Goal: Transaction & Acquisition: Book appointment/travel/reservation

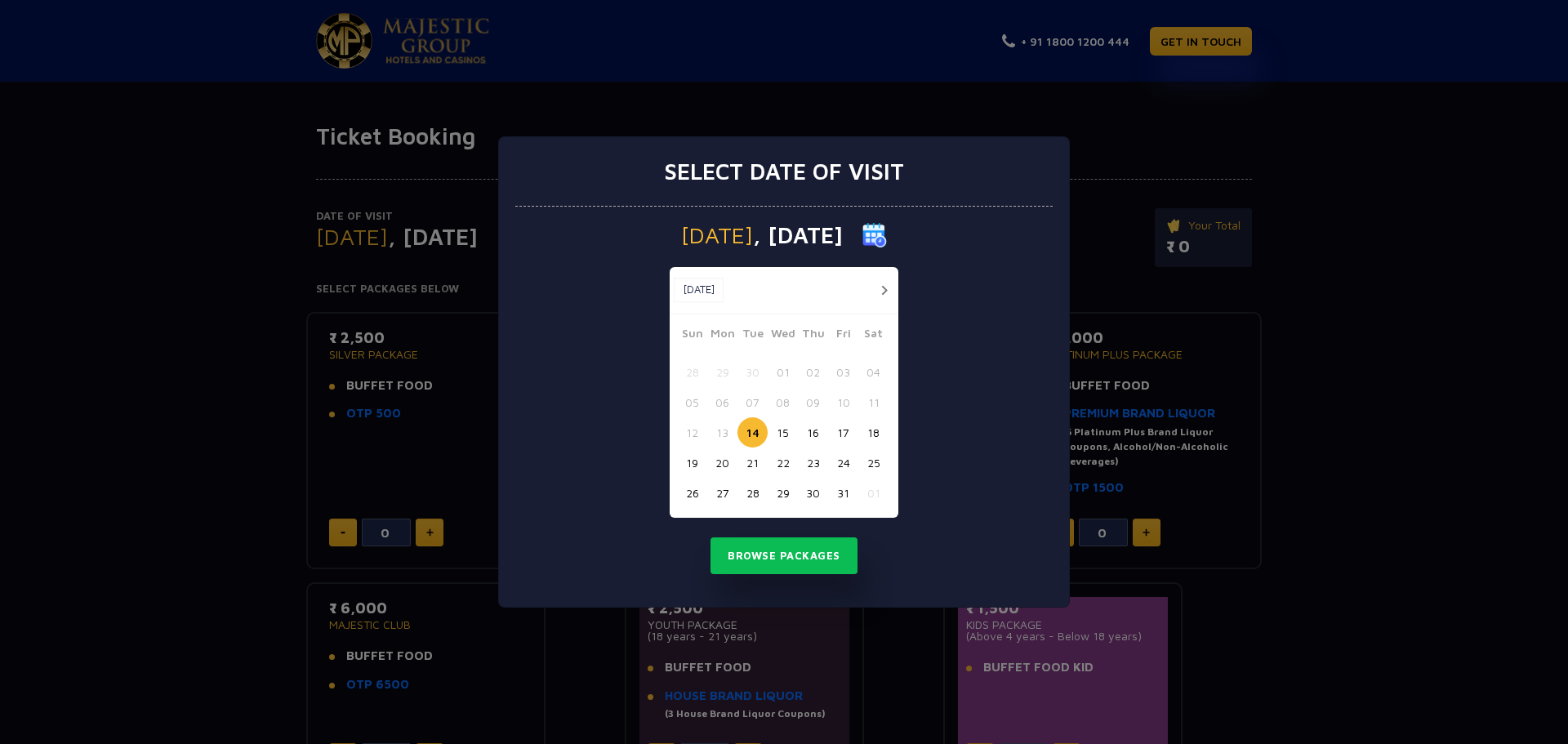
click at [884, 289] on button "button" at bounding box center [884, 289] width 20 height 20
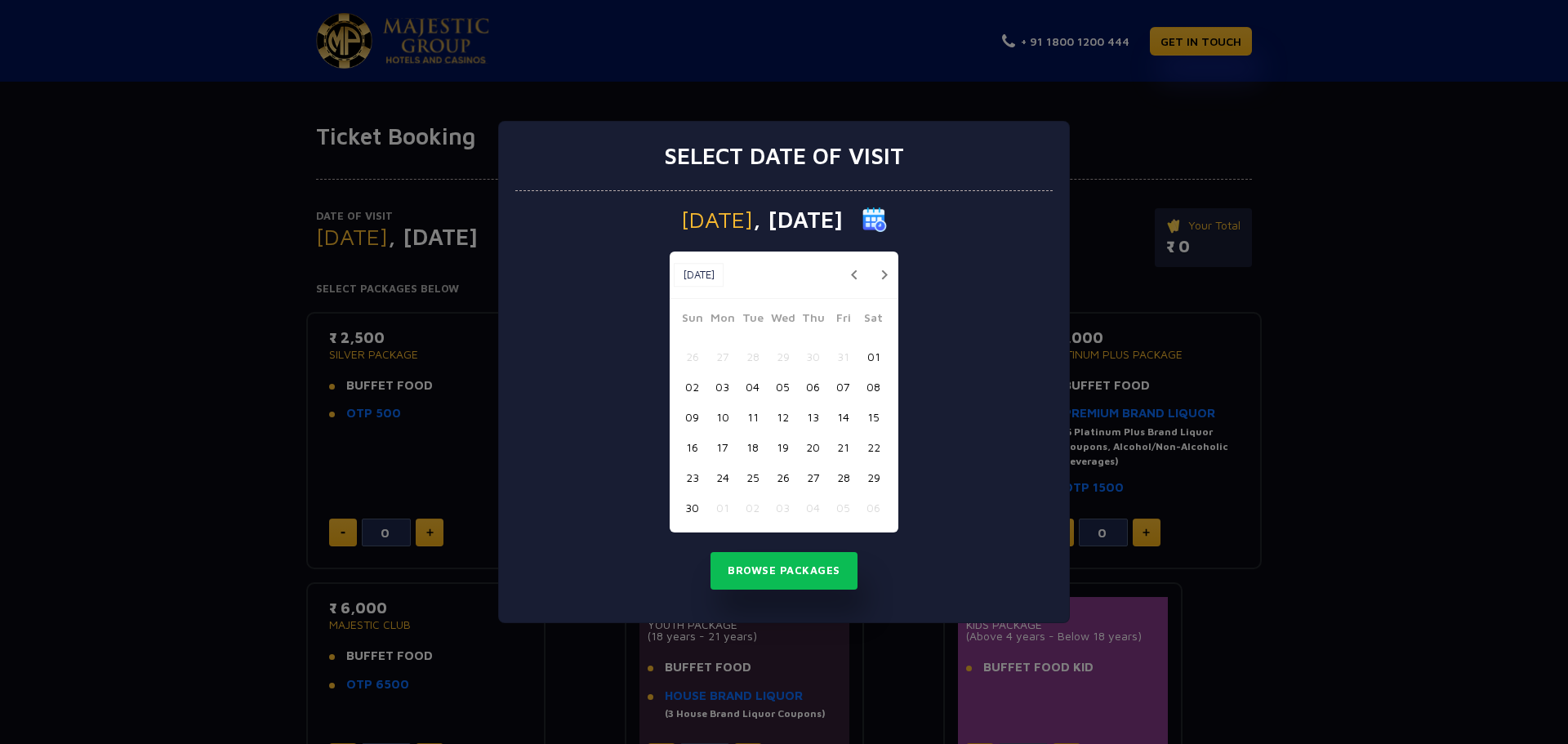
click at [849, 385] on button "07" at bounding box center [843, 386] width 30 height 30
click at [776, 574] on button "Browse Packages" at bounding box center [784, 570] width 147 height 37
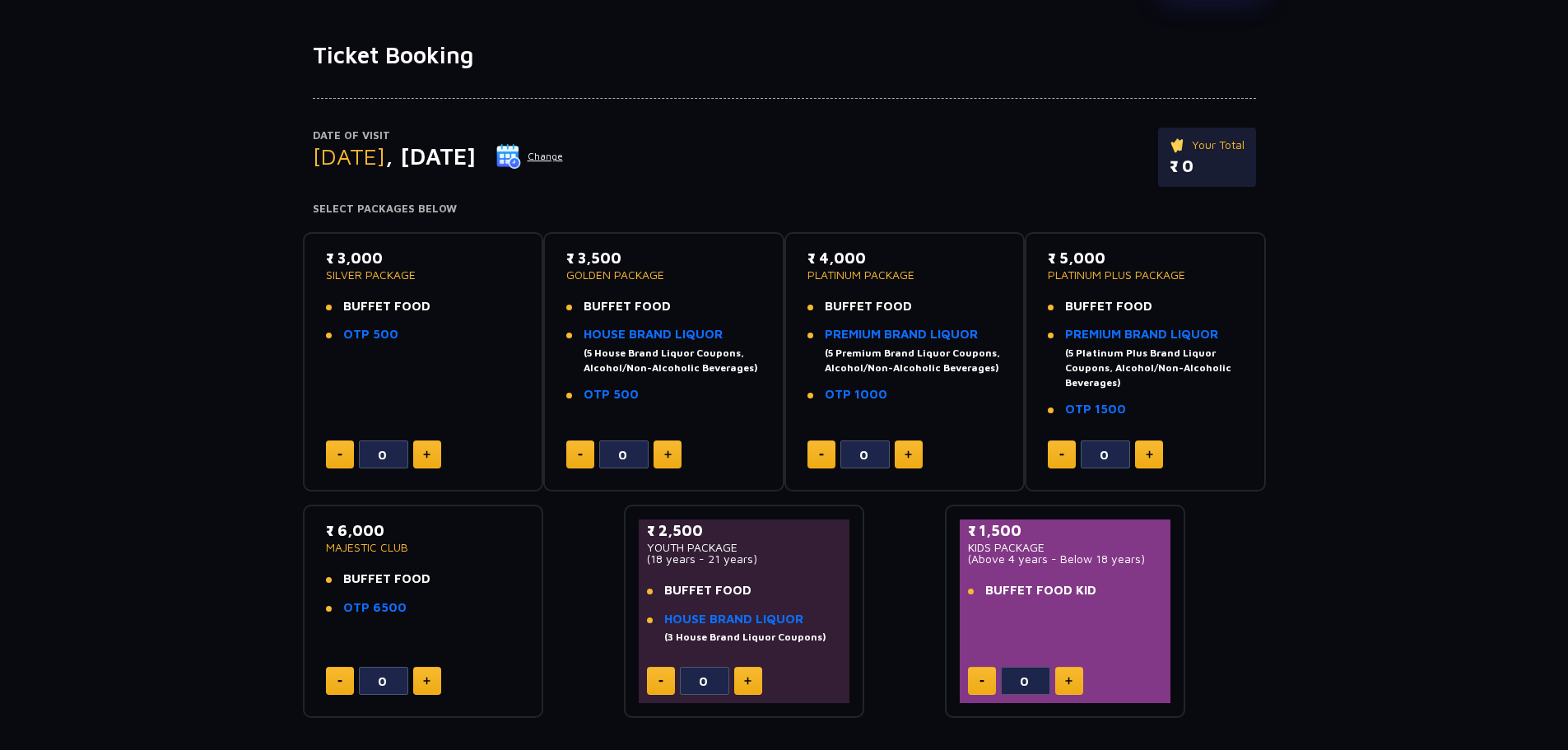
scroll to position [165, 0]
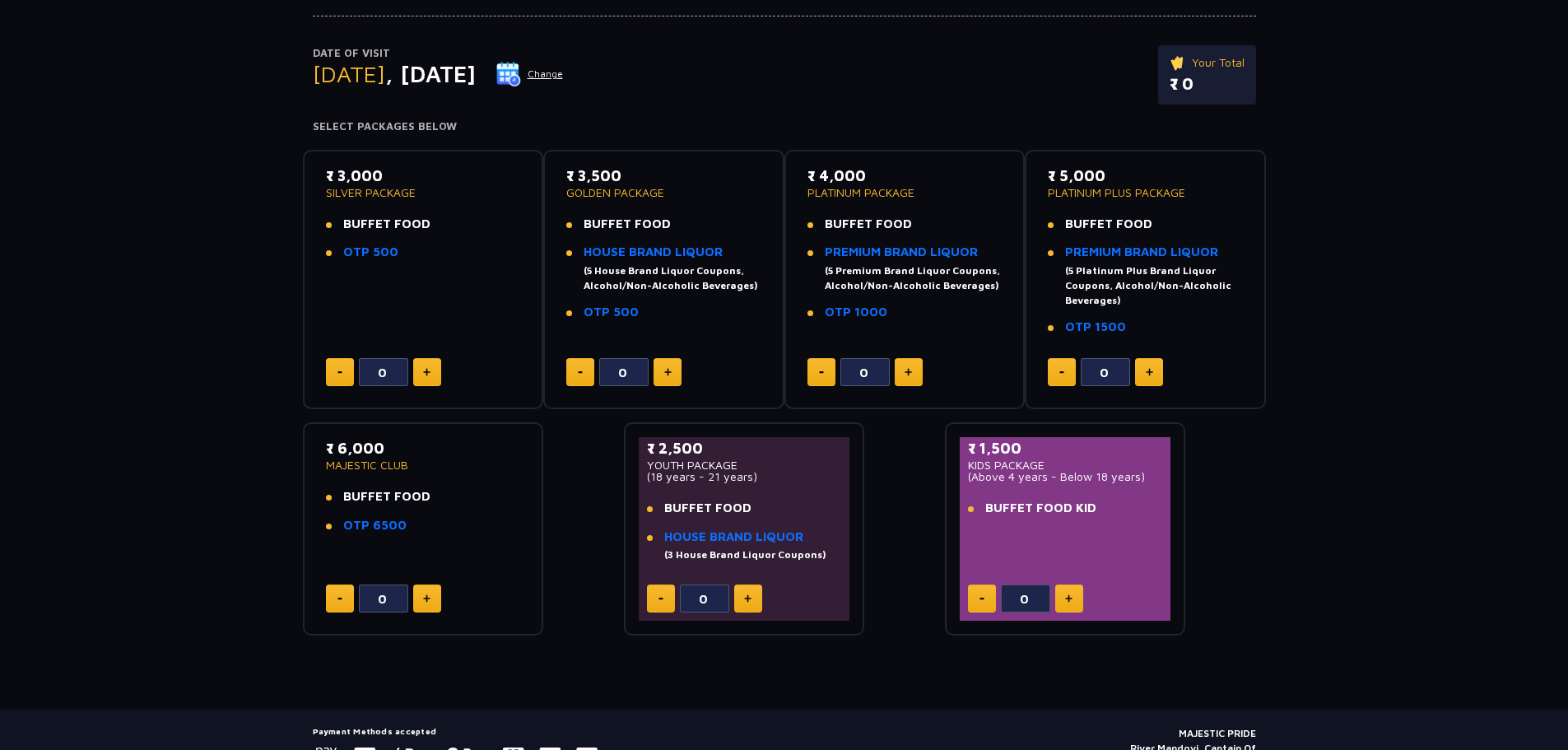
click at [431, 365] on button at bounding box center [427, 372] width 28 height 28
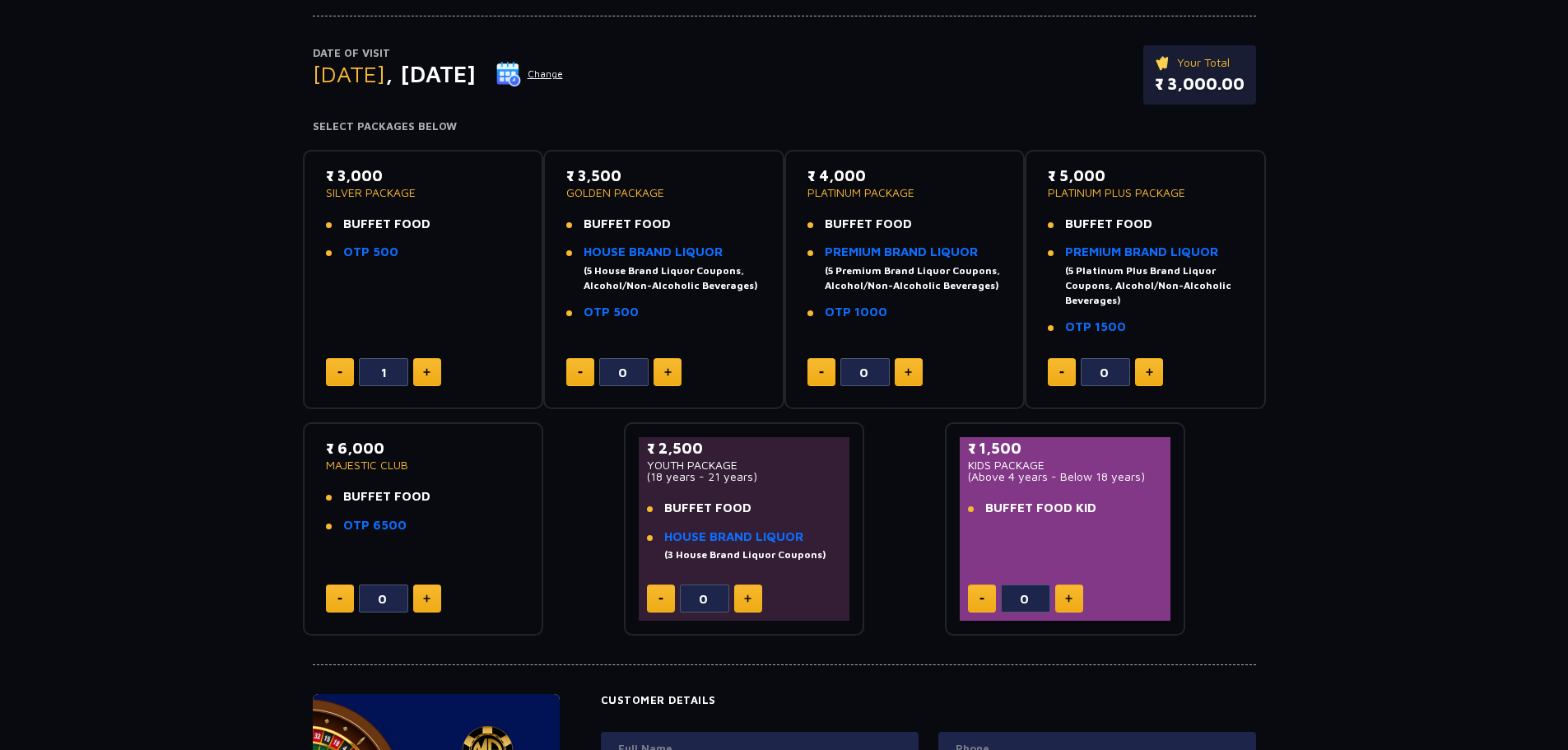
click at [433, 374] on button at bounding box center [427, 372] width 28 height 28
click at [435, 374] on button at bounding box center [427, 372] width 28 height 28
type input "3"
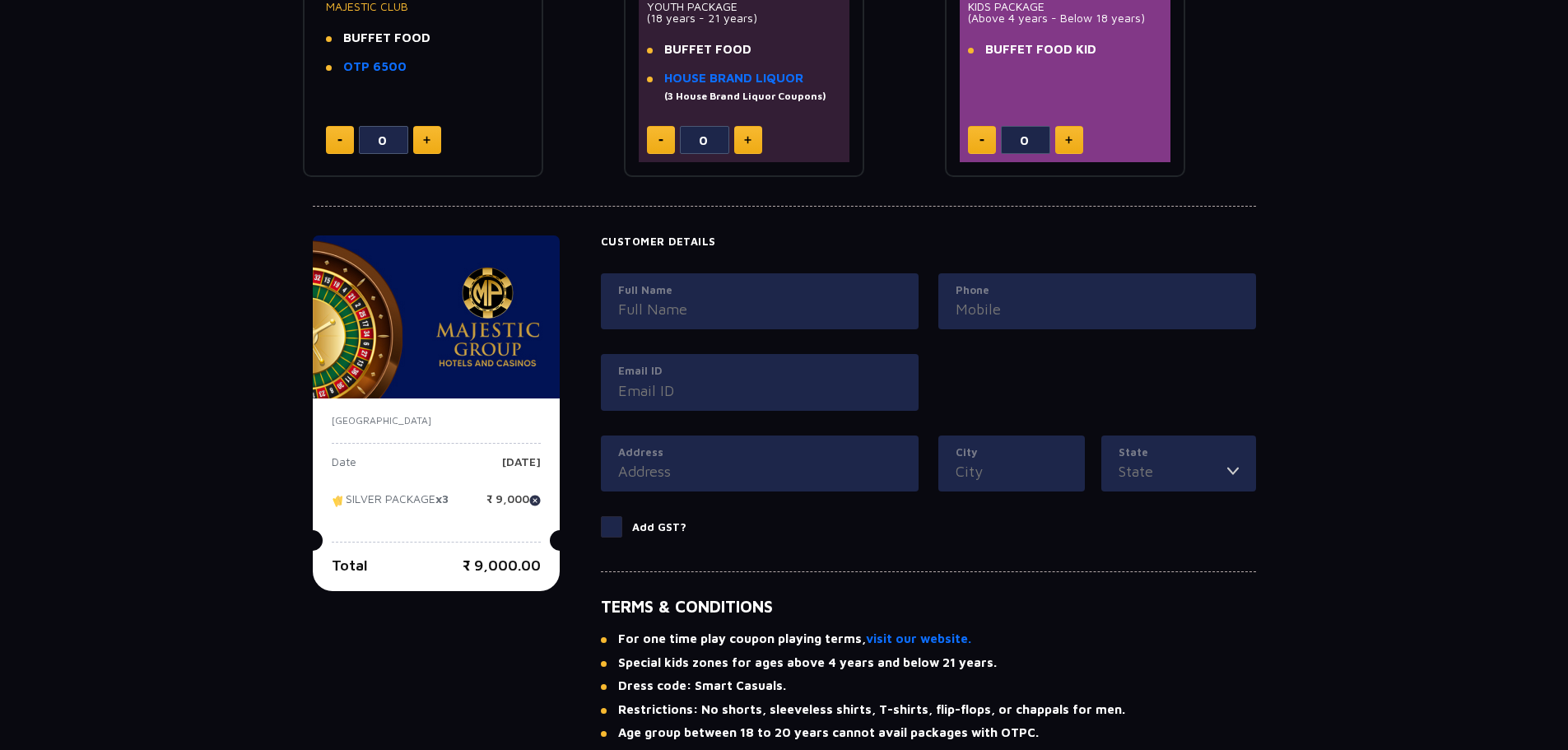
scroll to position [659, 0]
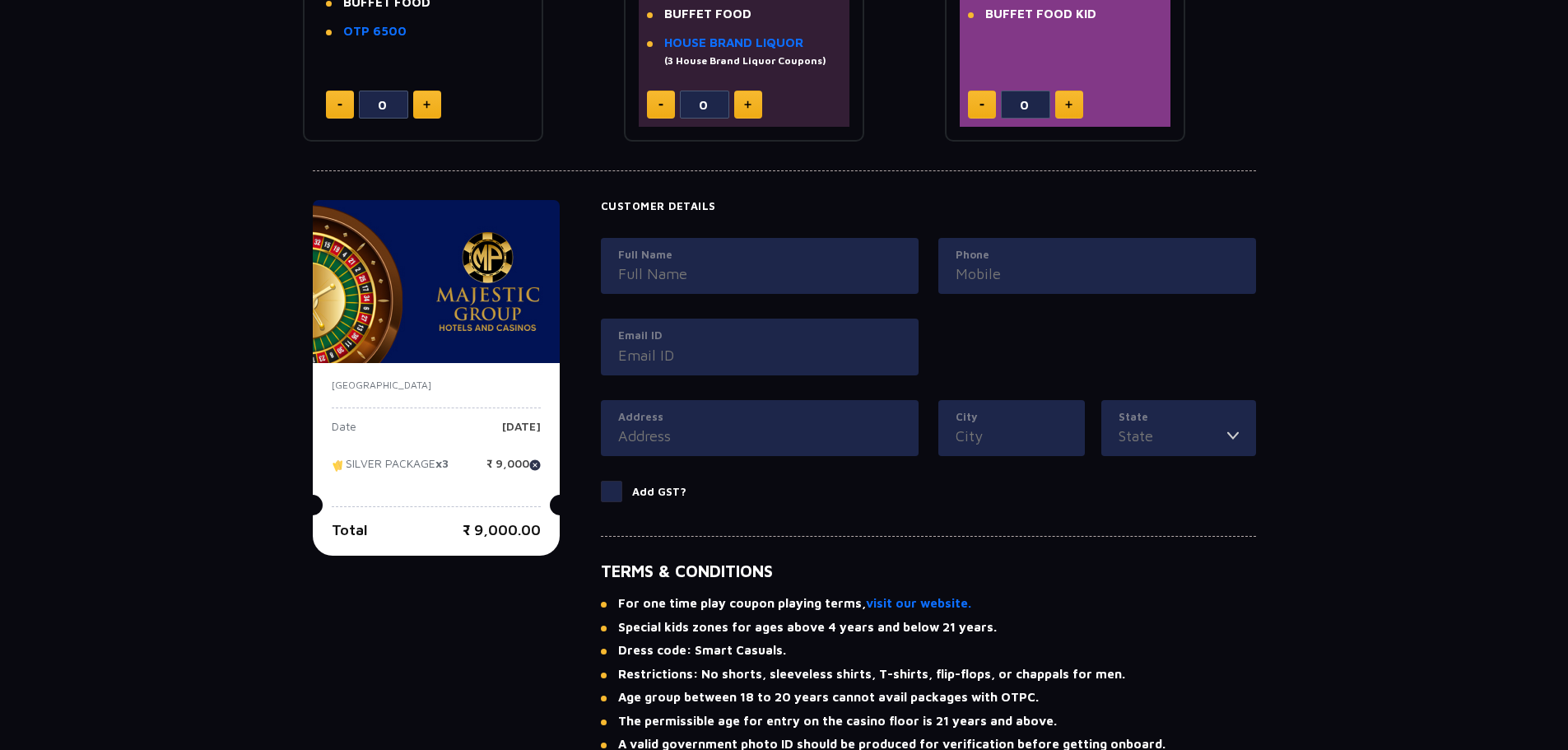
click at [688, 261] on label "Full Name" at bounding box center [759, 255] width 283 height 16
click at [688, 263] on input "Full Name" at bounding box center [759, 273] width 283 height 22
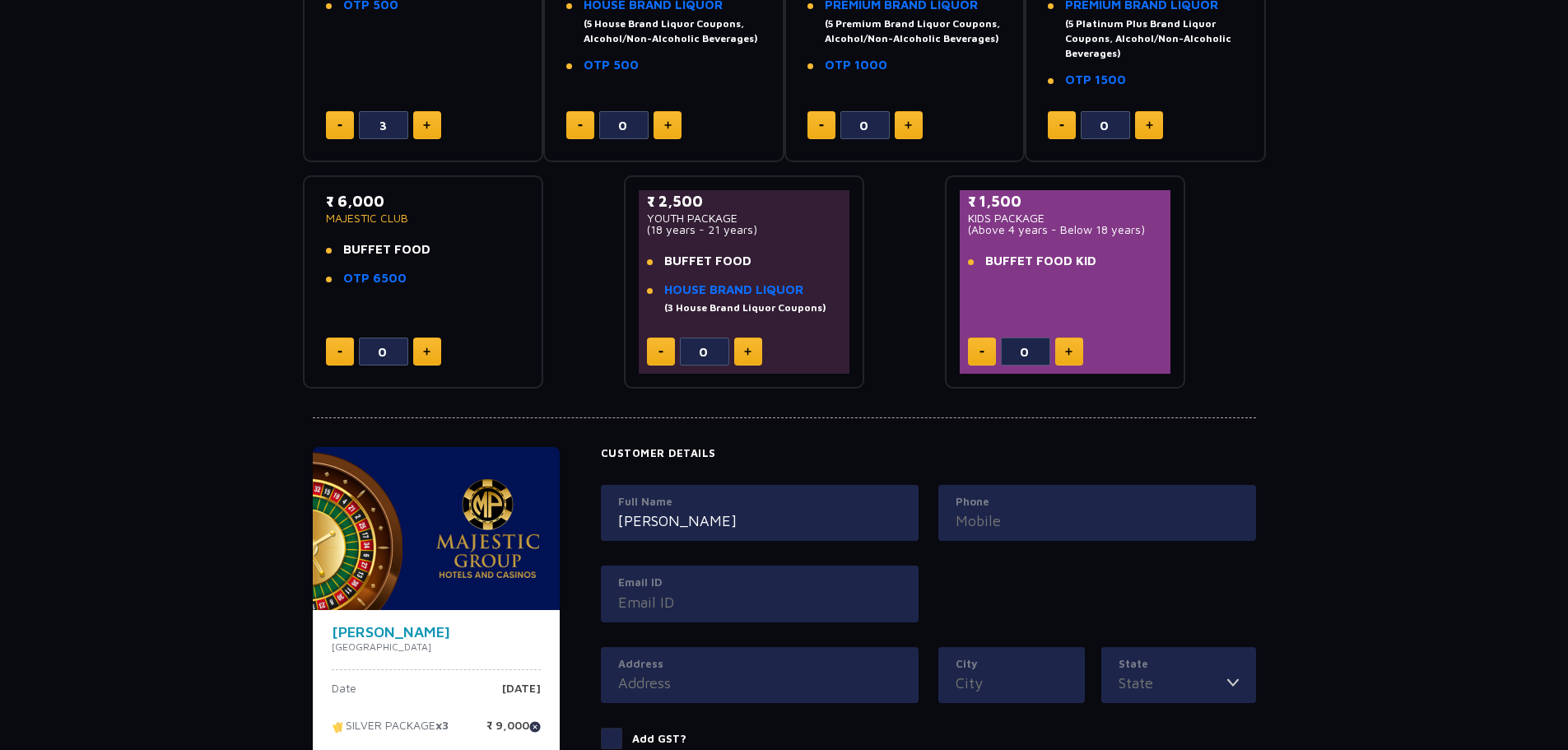
scroll to position [329, 0]
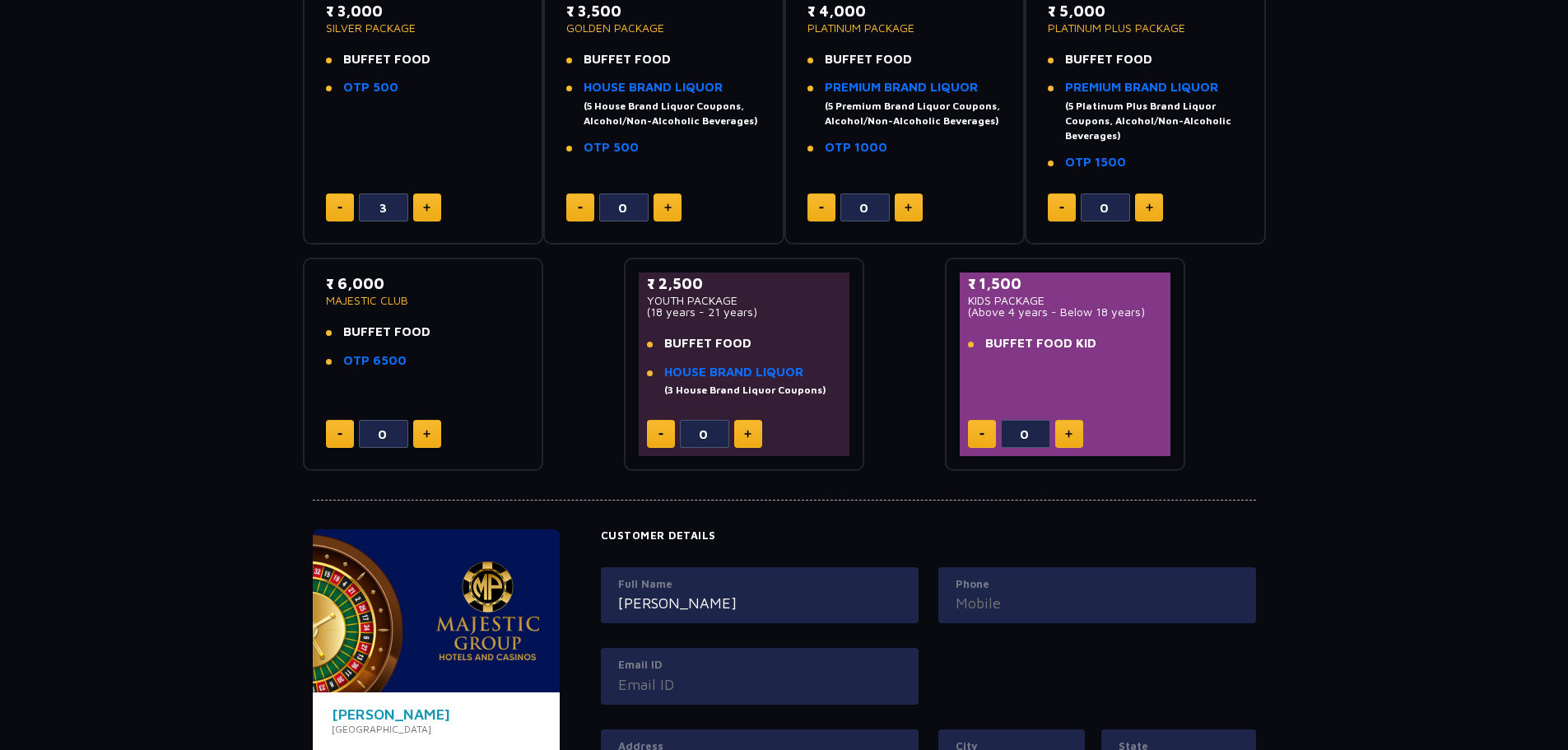
type input "[PERSON_NAME]"
click at [332, 206] on button at bounding box center [339, 207] width 28 height 28
click at [343, 204] on button at bounding box center [339, 207] width 28 height 28
type input "1"
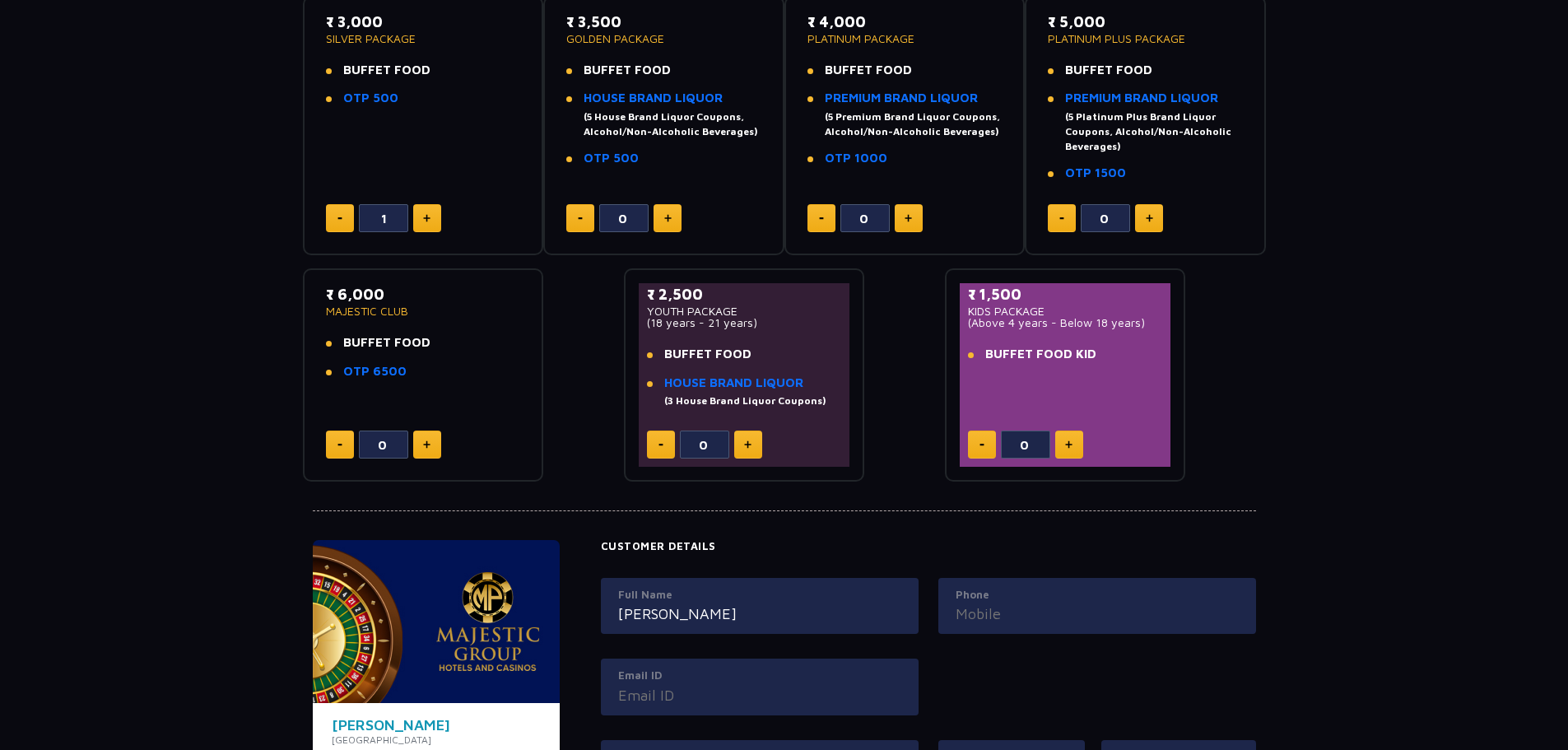
scroll to position [247, 0]
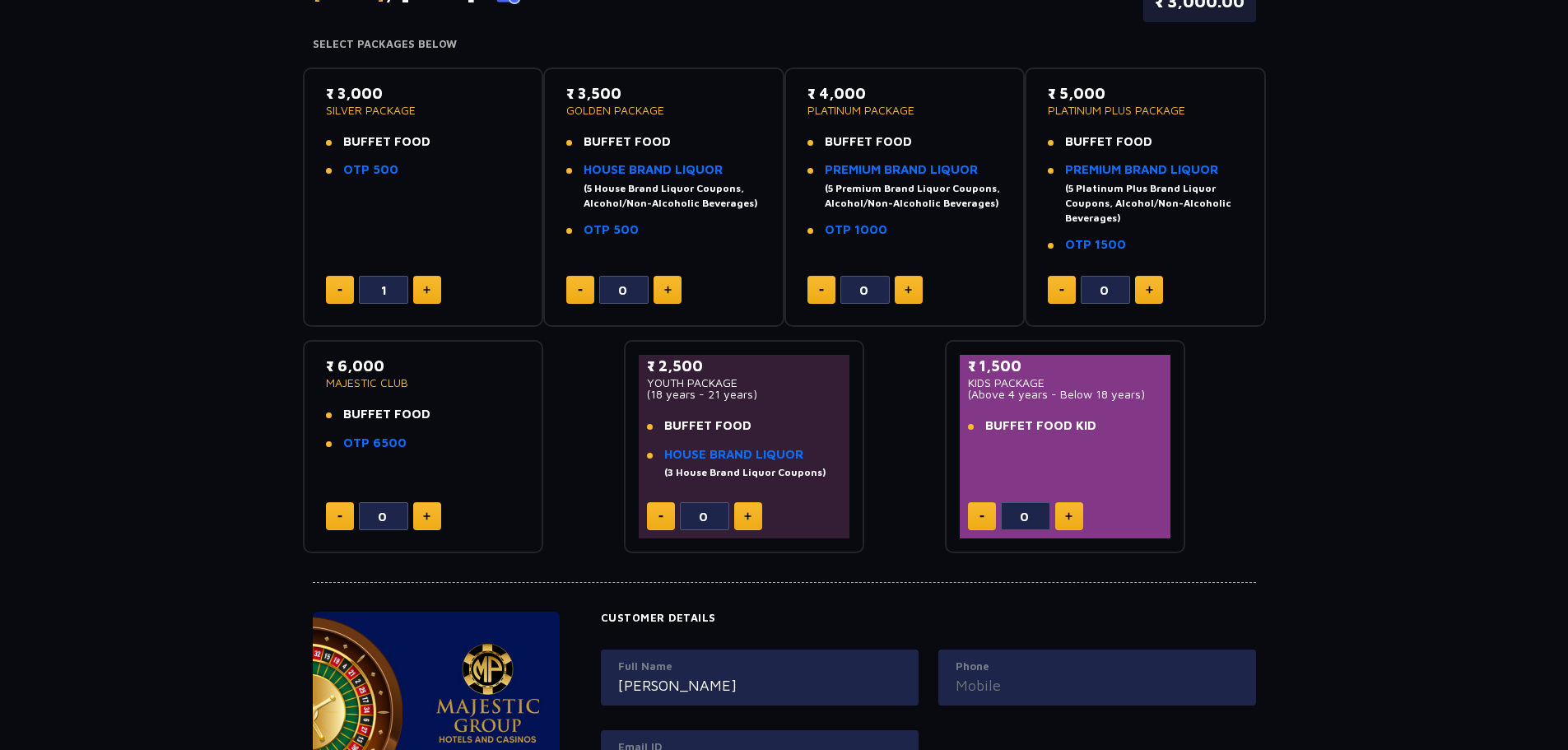
click at [671, 282] on button at bounding box center [667, 290] width 28 height 28
type input "1"
click at [1061, 517] on button at bounding box center [1068, 516] width 28 height 28
type input "1"
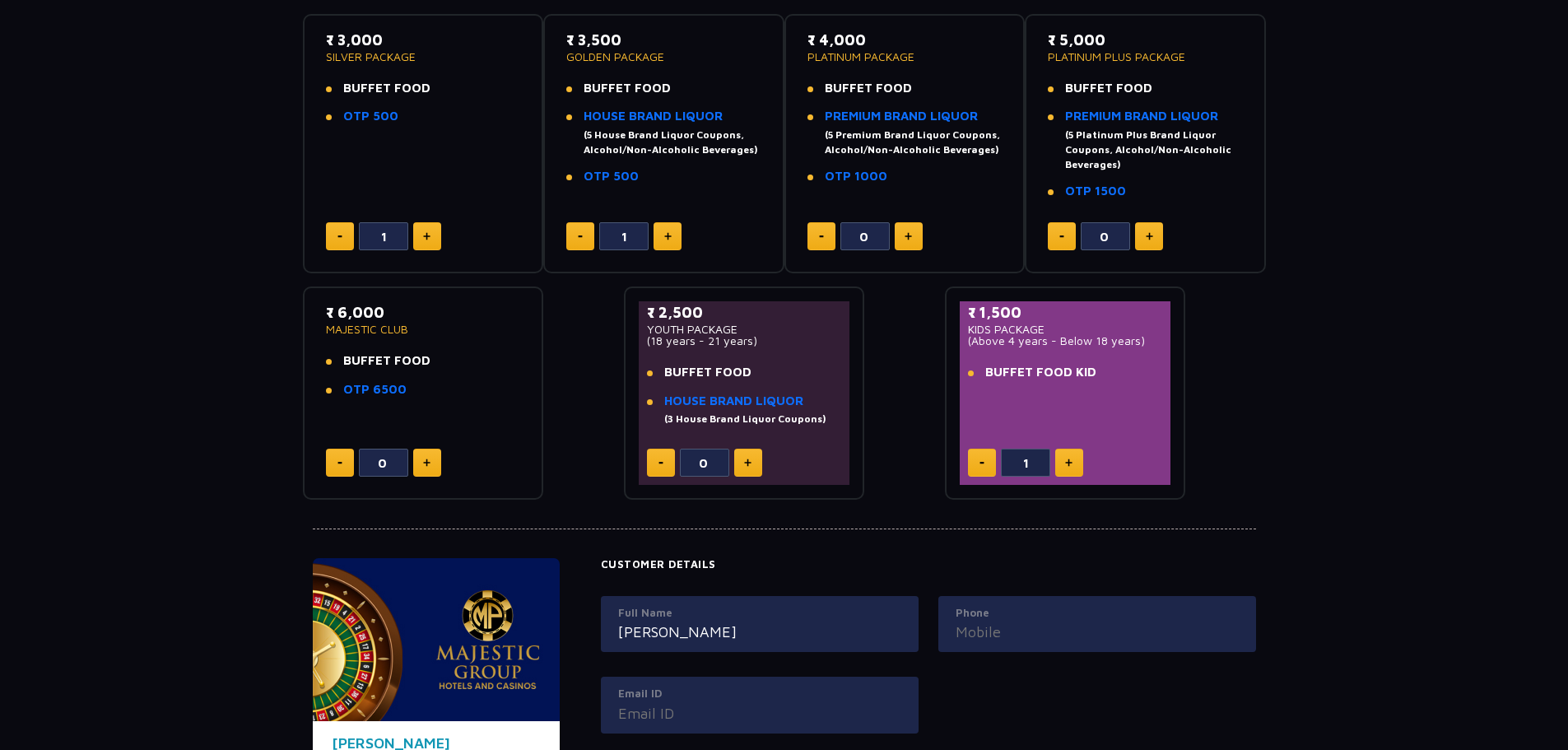
scroll to position [329, 0]
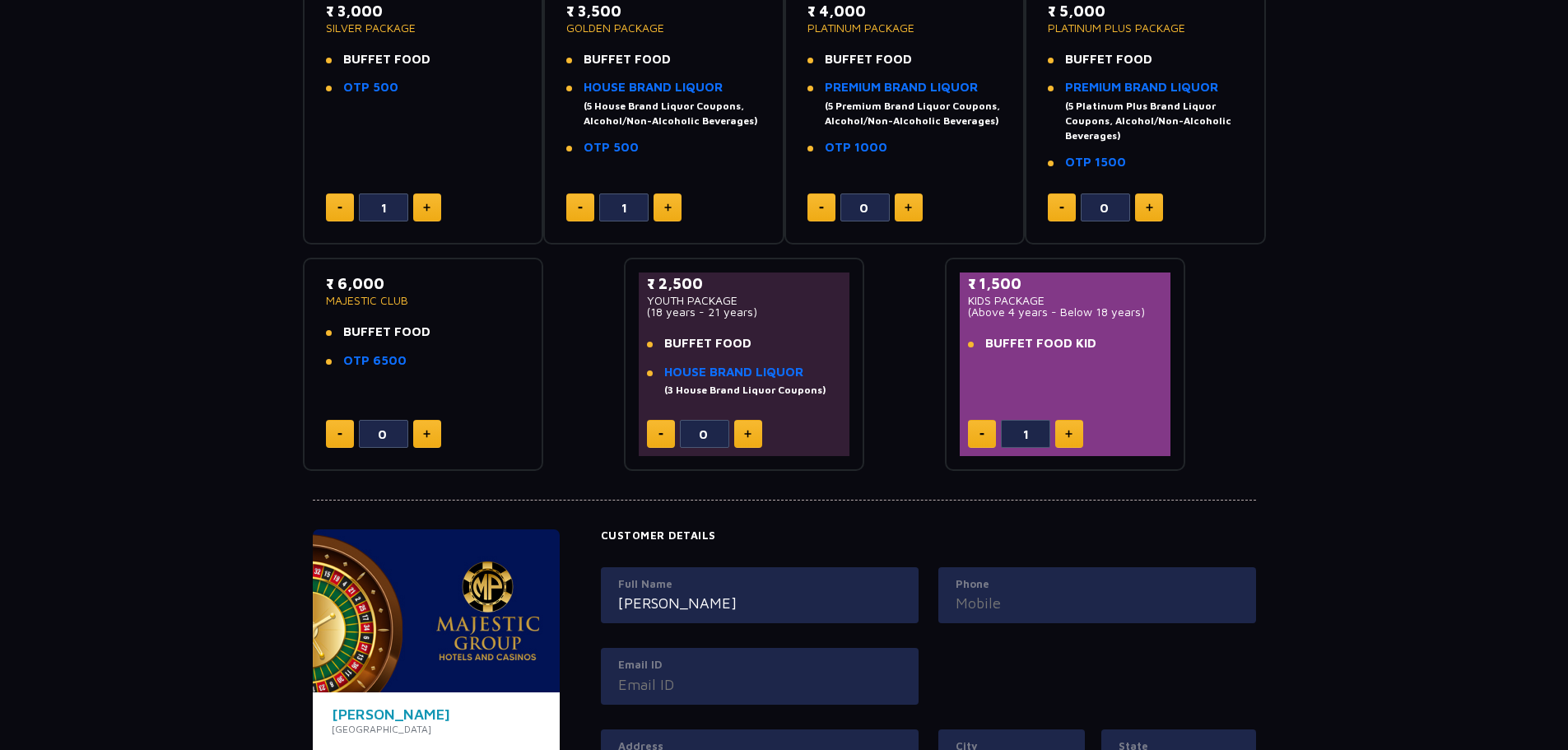
click at [1027, 600] on input "Phone" at bounding box center [1097, 603] width 283 height 22
type input "9898124293"
drag, startPoint x: 672, startPoint y: 603, endPoint x: 0, endPoint y: 418, distance: 697.0
click at [0, 452] on div "Ticket Booking Date of Visit [DATE] Change Your Total ₹ 8,000.00 Select Package…" at bounding box center [784, 552] width 1568 height 1516
type input "[PERSON_NAME]"
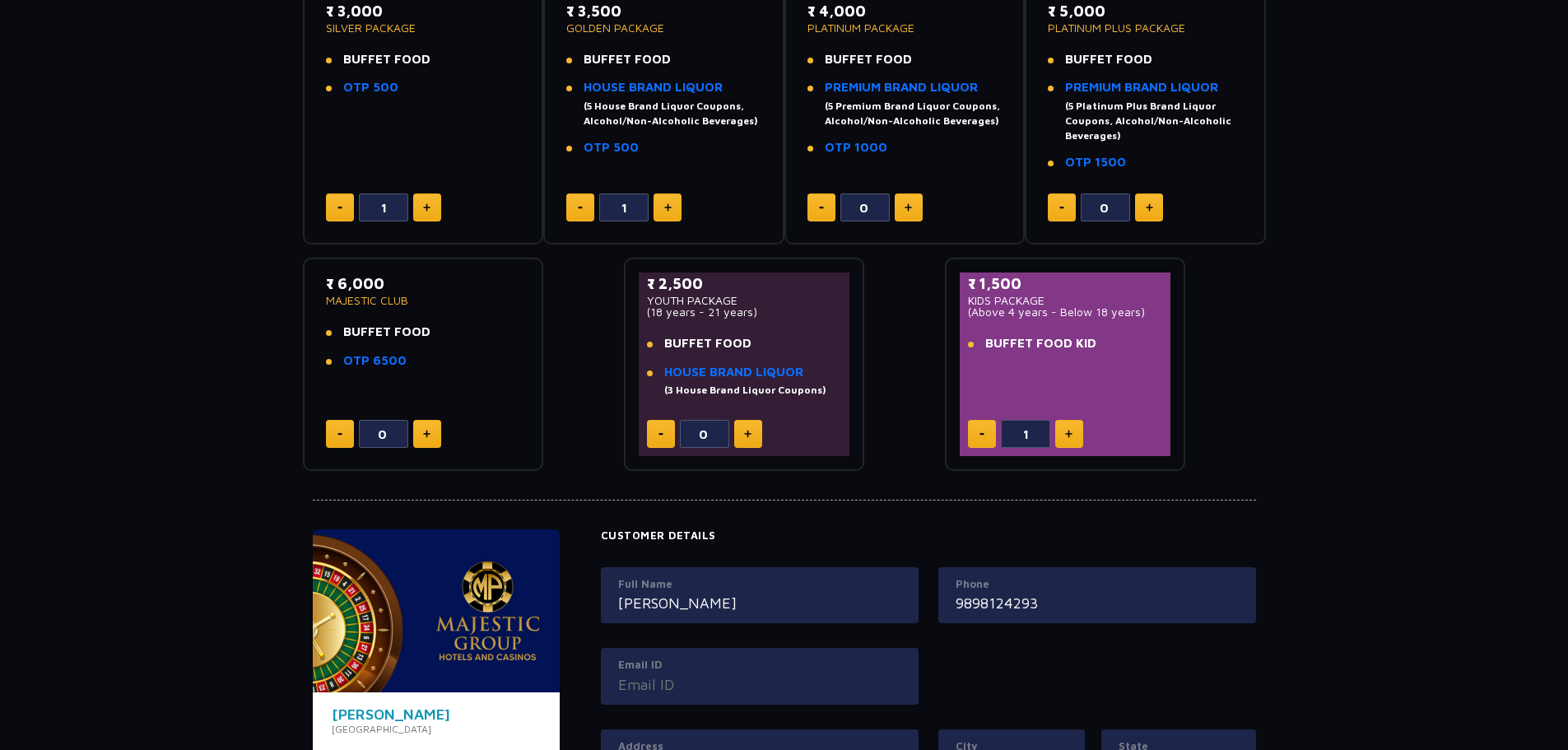
click at [706, 683] on input "Email ID" at bounding box center [759, 684] width 283 height 22
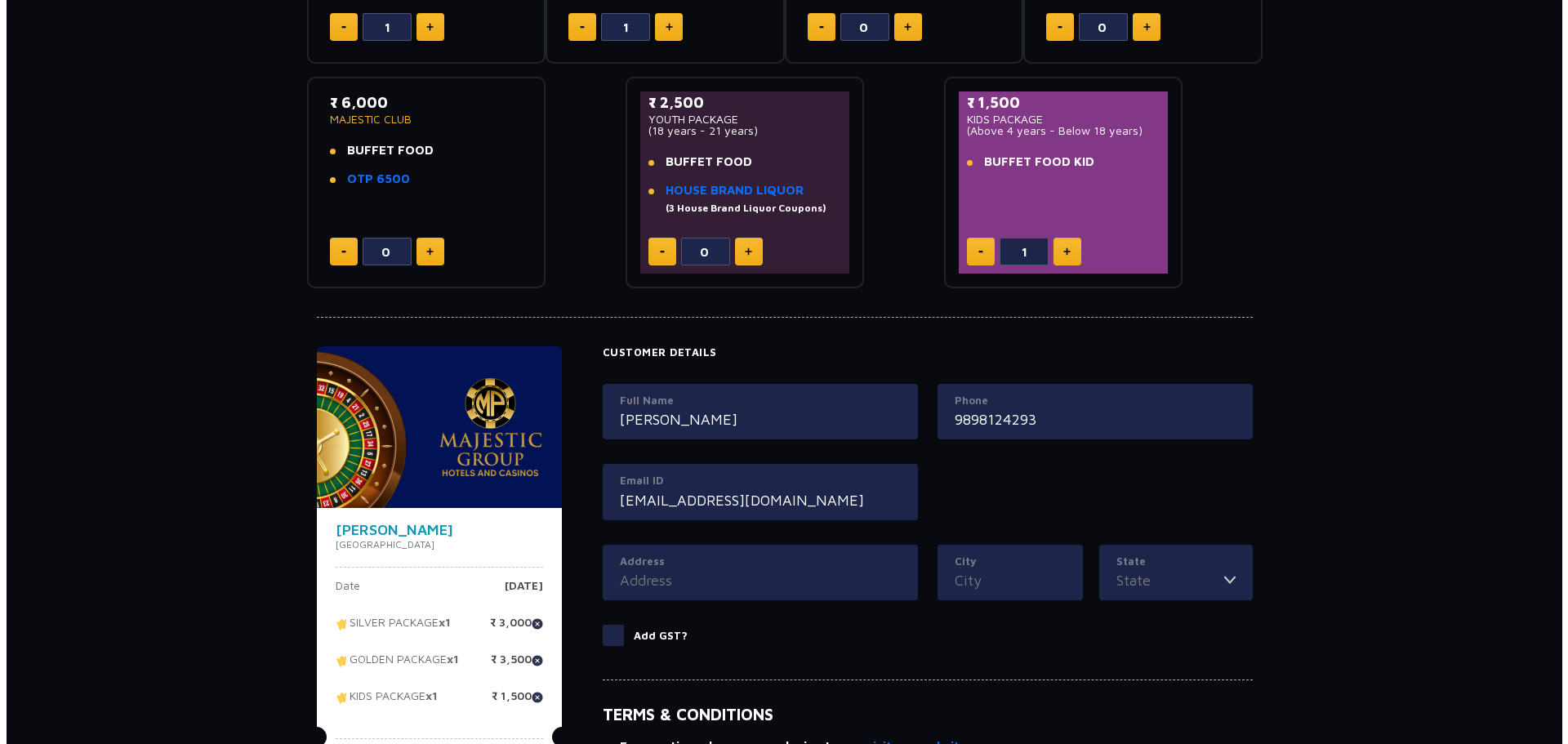
scroll to position [572, 0]
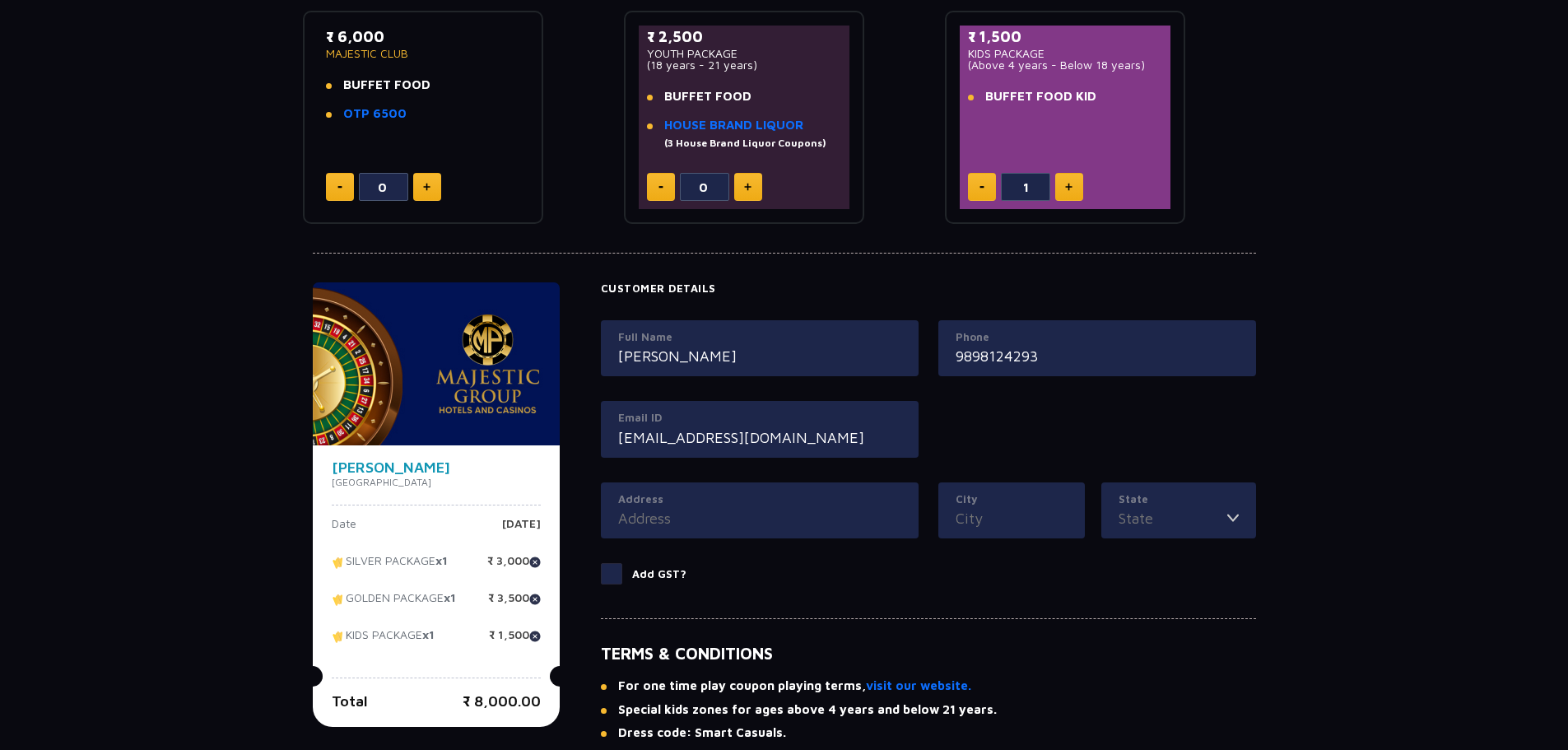
type input "[EMAIL_ADDRESS][DOMAIN_NAME]"
click at [703, 516] on input "Address" at bounding box center [759, 517] width 283 height 22
type input "Vaisanavdevi"
click at [1037, 517] on input "City" at bounding box center [1012, 517] width 112 height 22
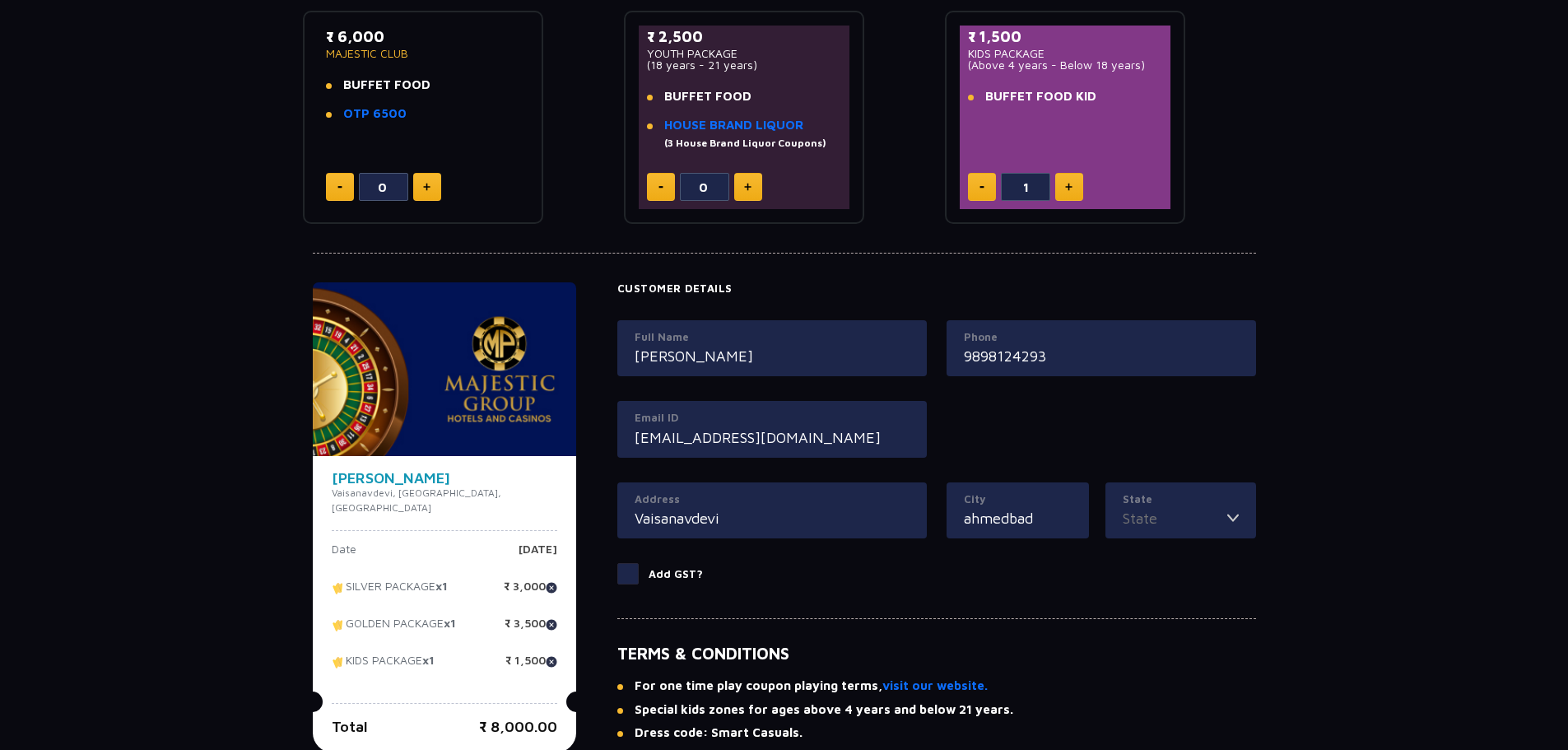
type input "ahmedbad"
click at [1229, 520] on img at bounding box center [1233, 517] width 12 height 22
click at [1227, 499] on label "State" at bounding box center [1181, 499] width 116 height 16
click at [1227, 507] on input "State" at bounding box center [1175, 517] width 105 height 22
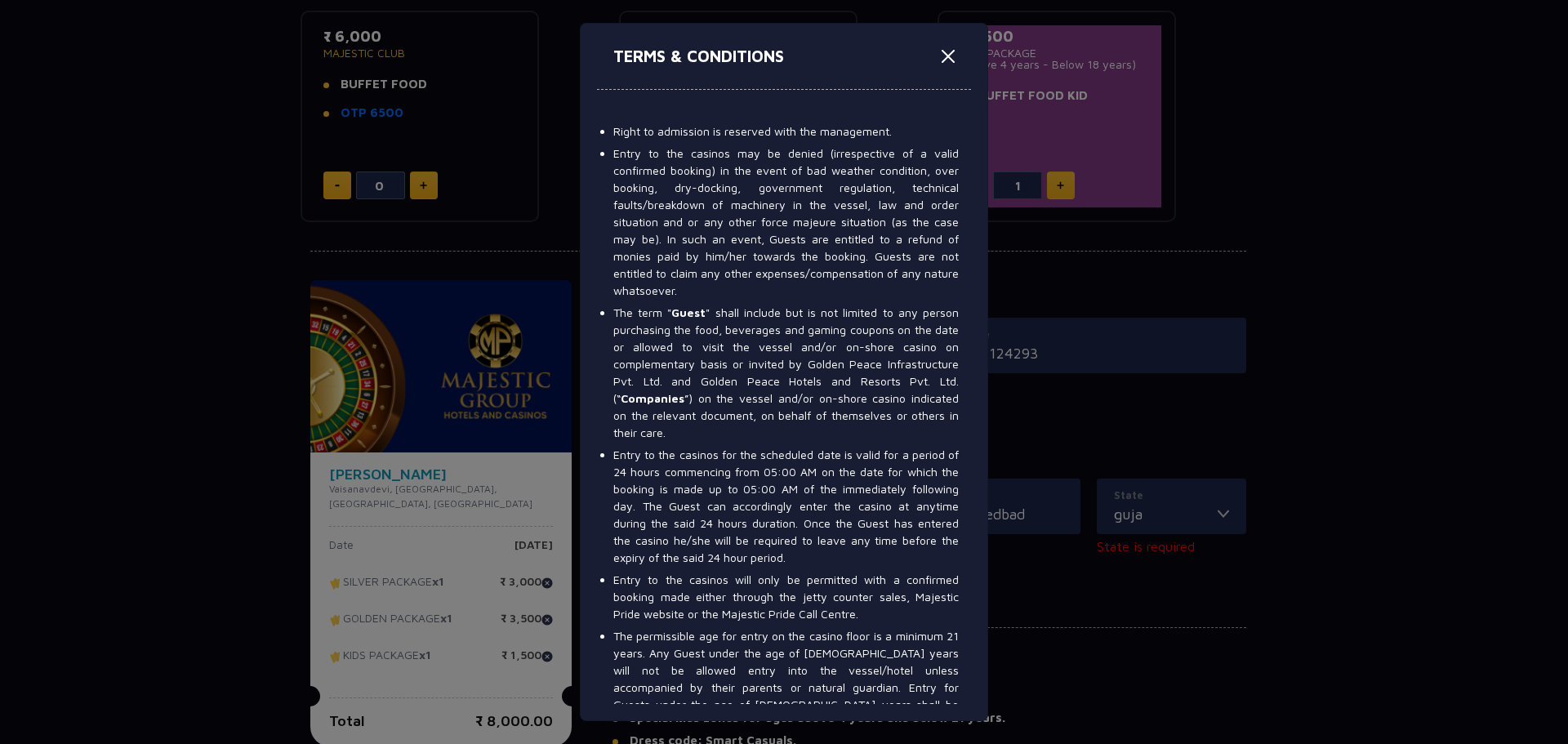
click at [1084, 555] on div "TERMS & CONDITIONS Right to admission is reserved with the management. Entry to…" at bounding box center [784, 372] width 1568 height 744
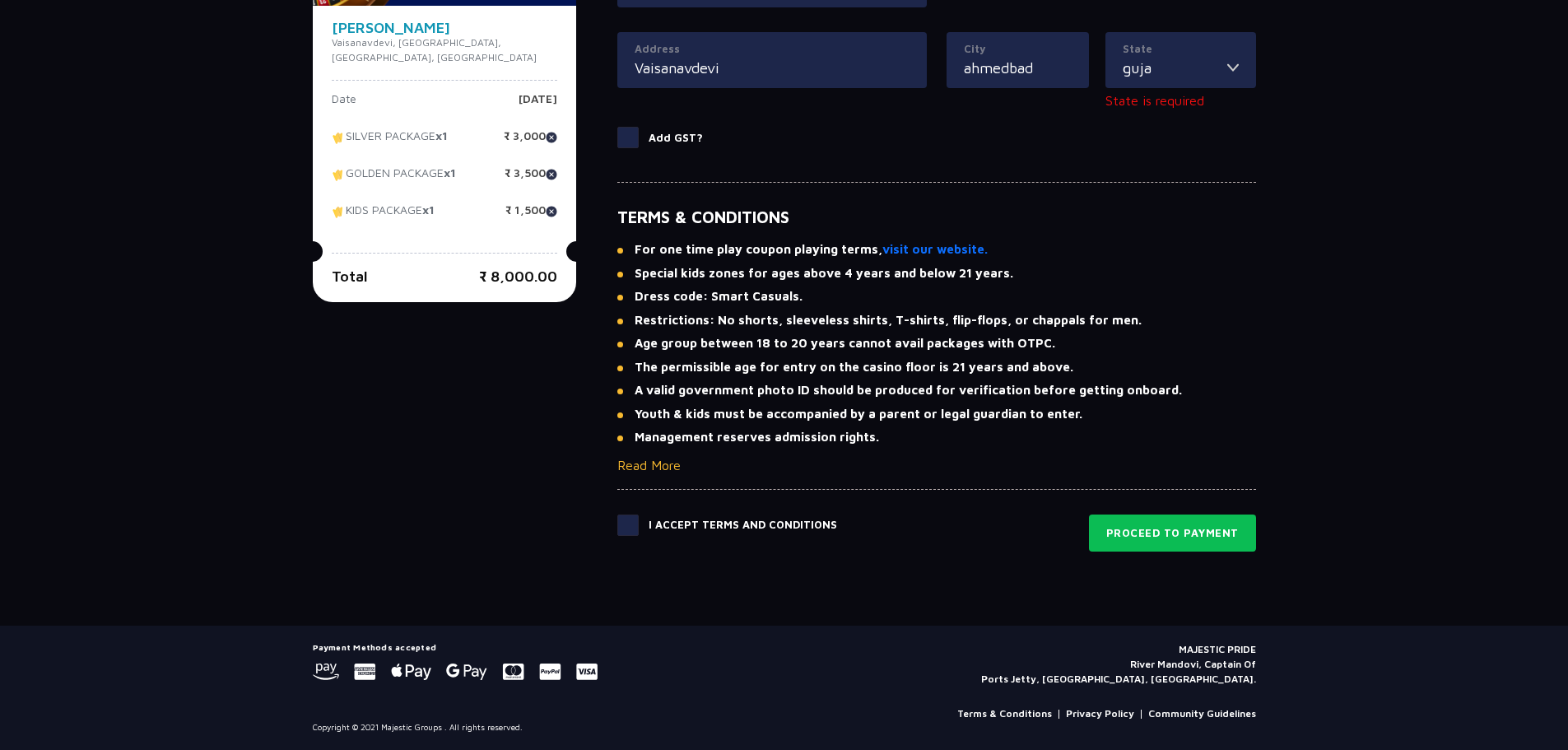
click at [1169, 61] on div "State guja [GEOGRAPHIC_DATA]" at bounding box center [1181, 60] width 151 height 57
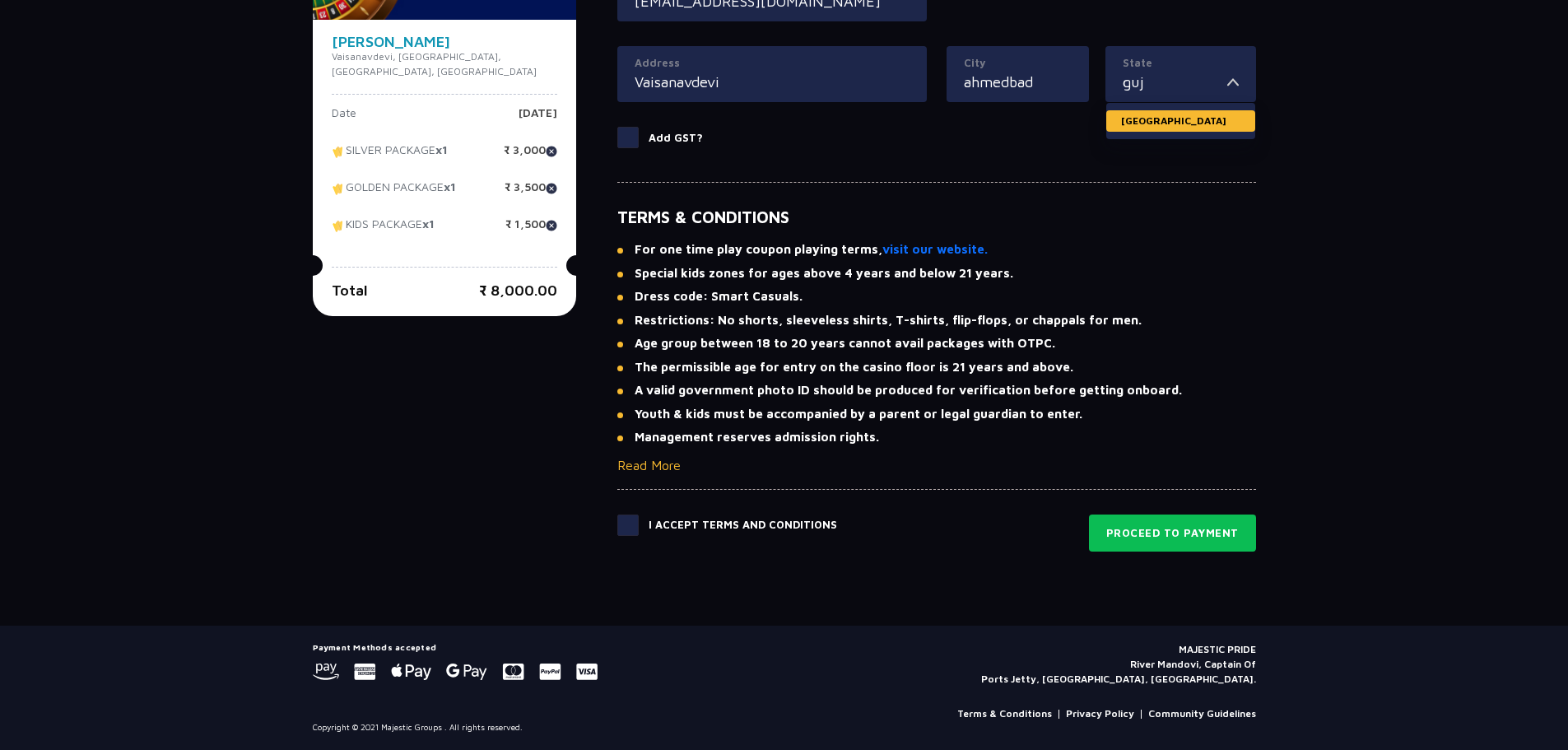
click at [1142, 127] on li "[GEOGRAPHIC_DATA]" at bounding box center [1181, 121] width 149 height 21
type input "[GEOGRAPHIC_DATA]"
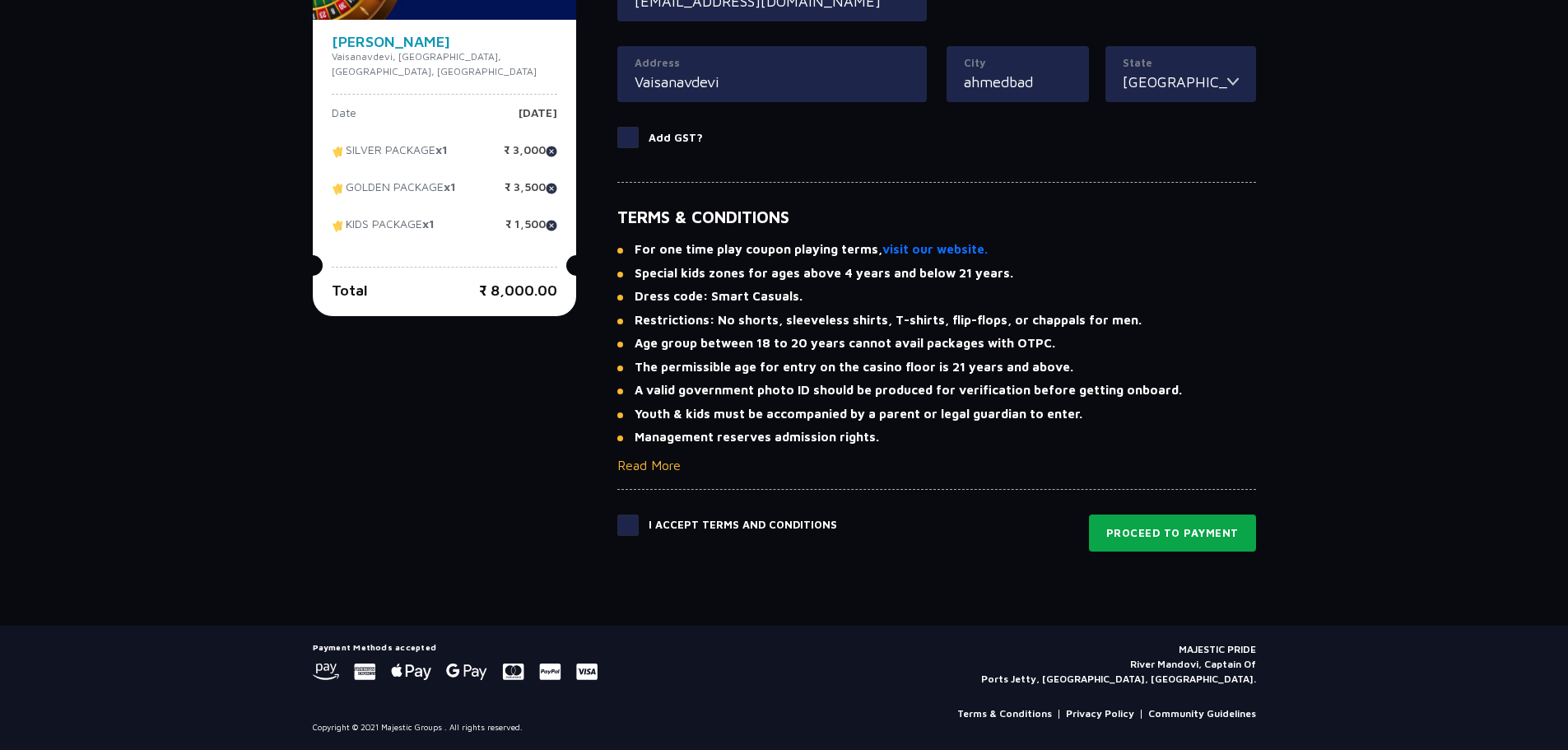
drag, startPoint x: 1202, startPoint y: 533, endPoint x: 1182, endPoint y: 531, distance: 20.1
click at [1202, 529] on button "Proceed to Payment" at bounding box center [1172, 533] width 167 height 38
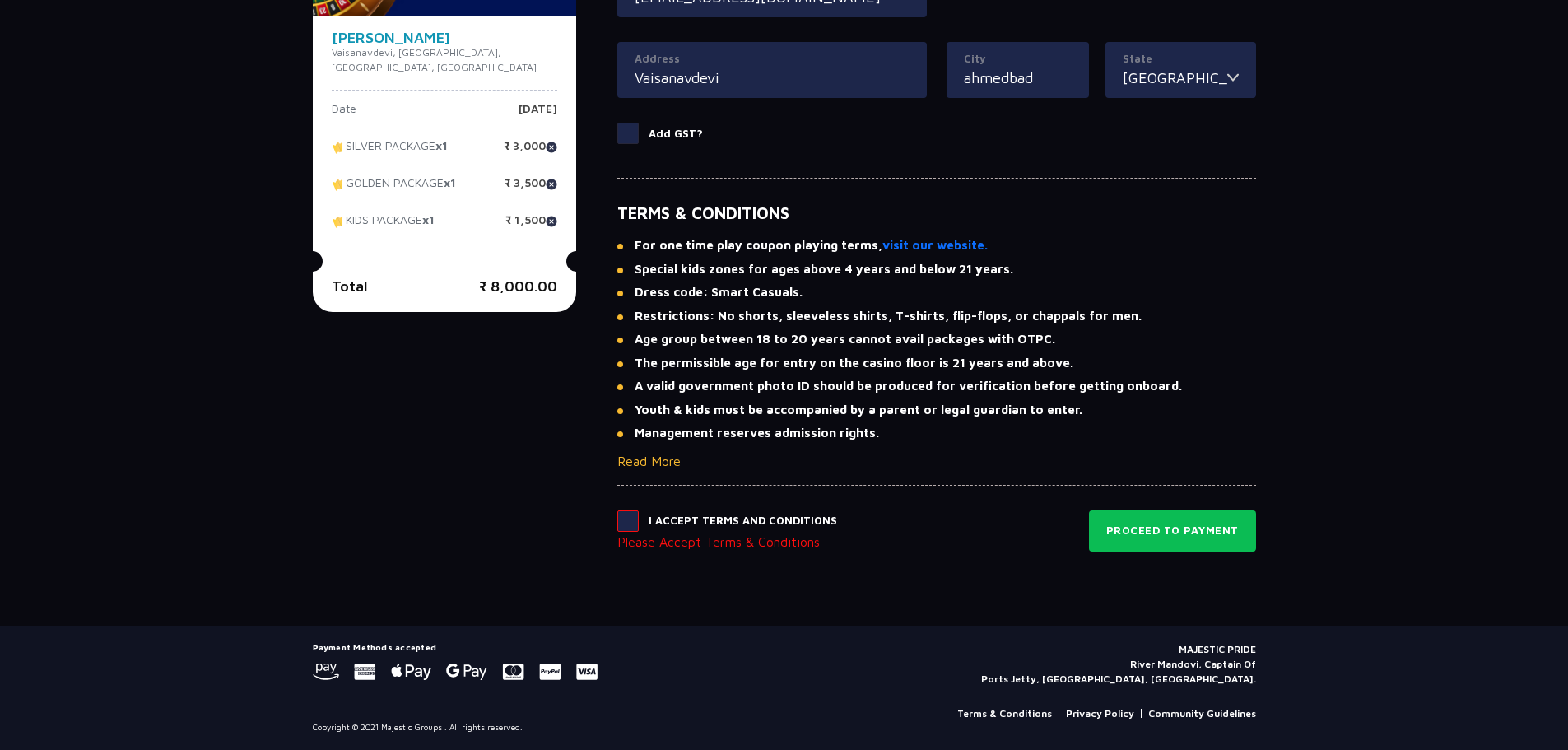
click at [617, 530] on span at bounding box center [628, 521] width 21 height 21
click at [0, 0] on input "checkbox" at bounding box center [0, 0] width 0 height 0
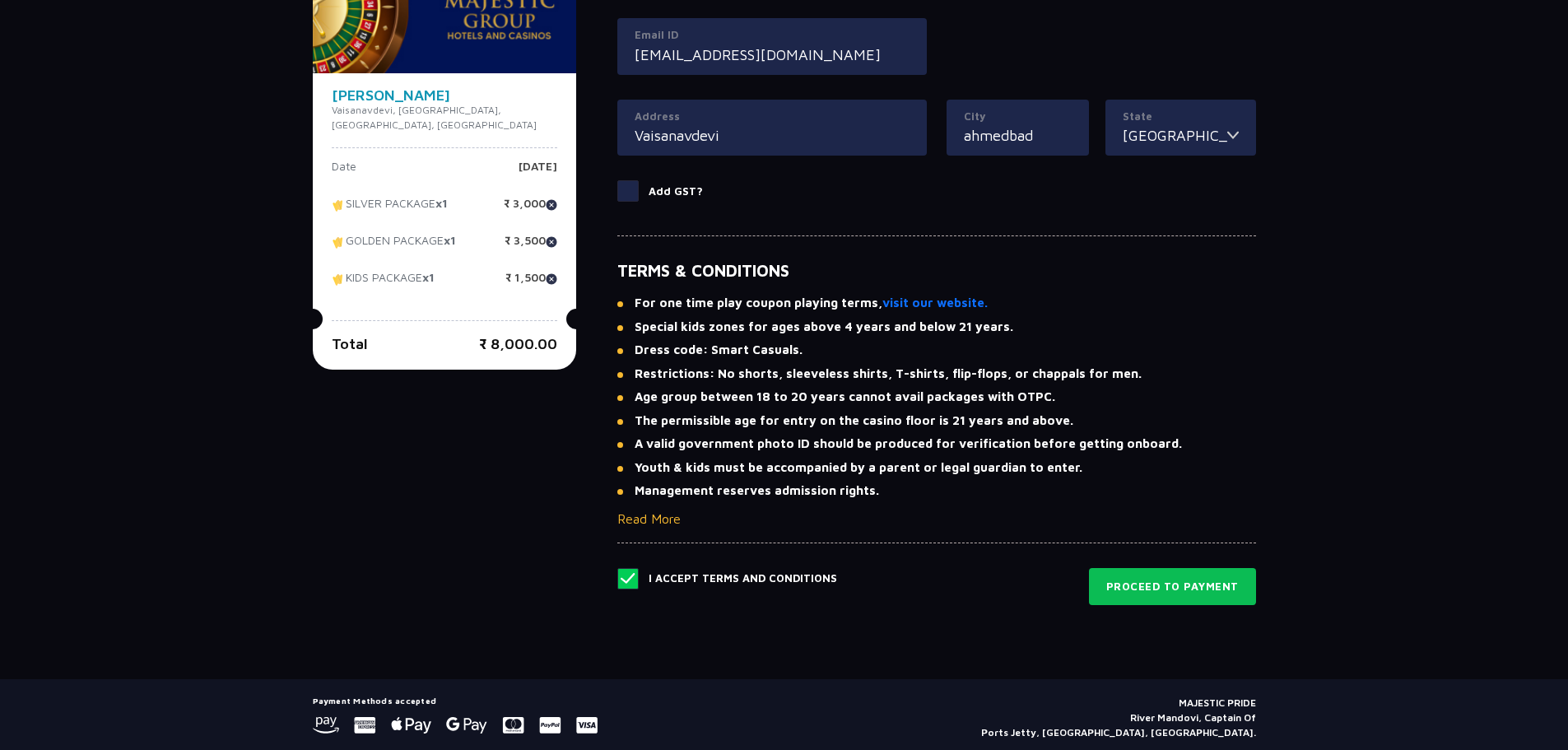
scroll to position [930, 0]
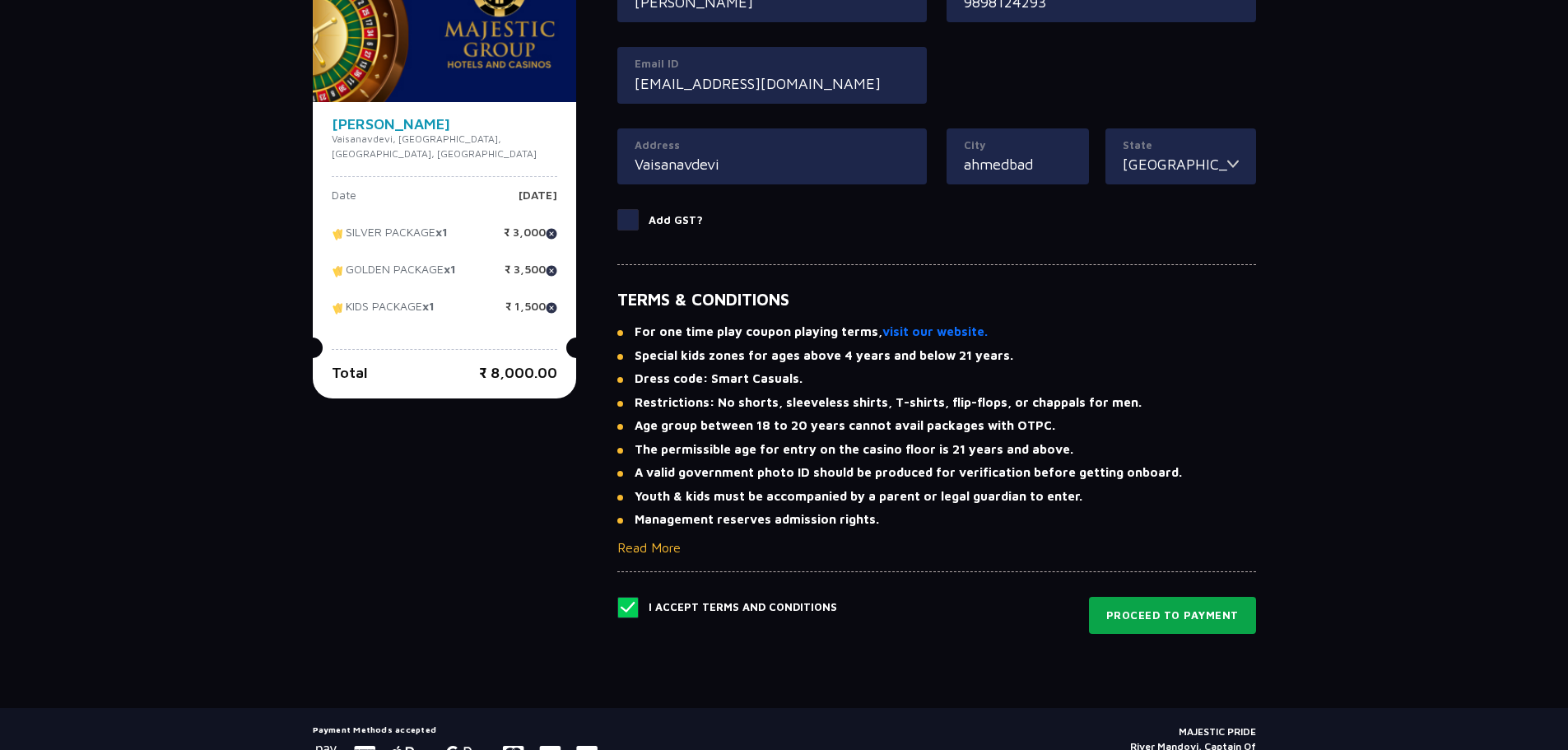
click at [1164, 627] on button "Proceed to Payment" at bounding box center [1172, 615] width 167 height 38
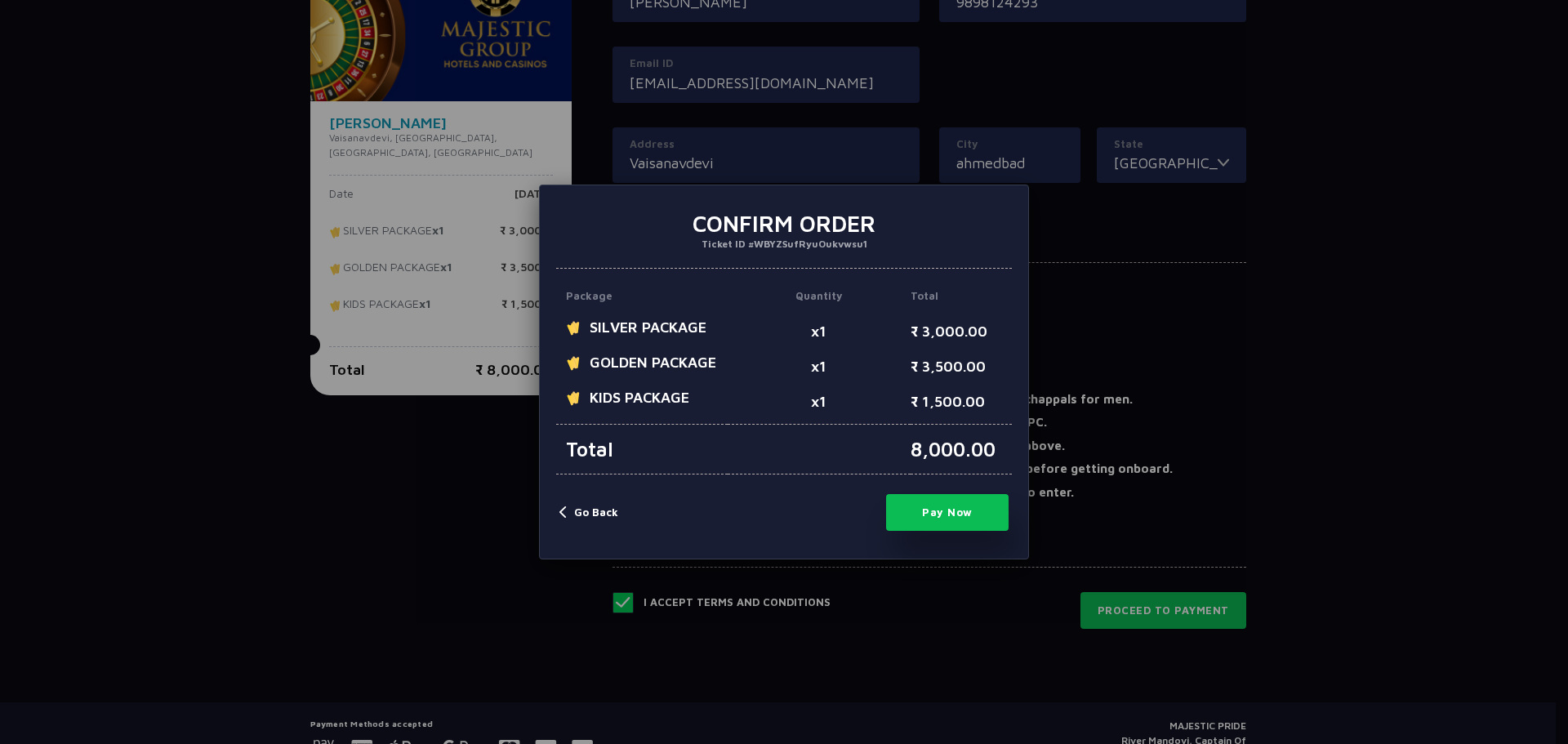
click at [941, 521] on button "Pay Now" at bounding box center [947, 512] width 122 height 37
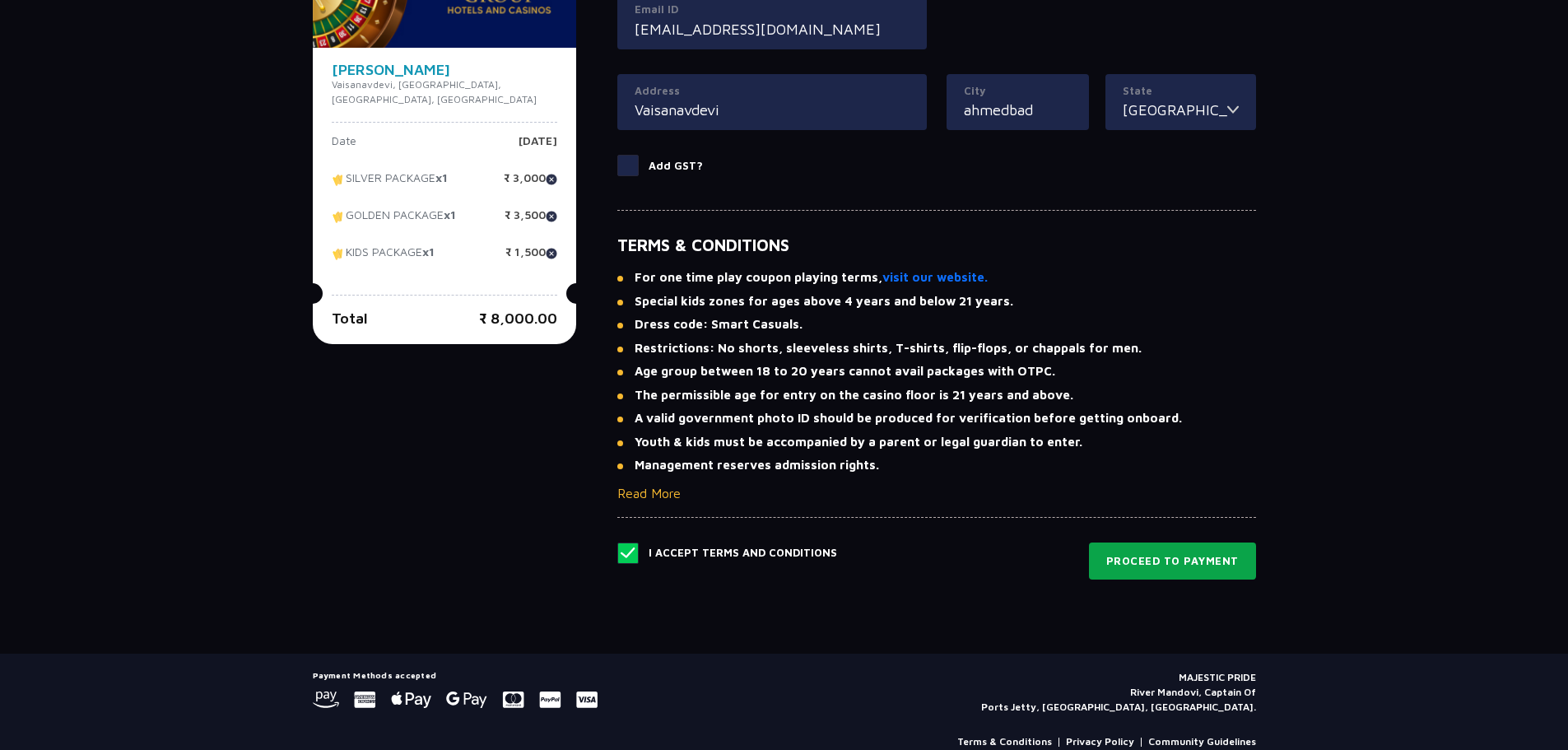
scroll to position [988, 0]
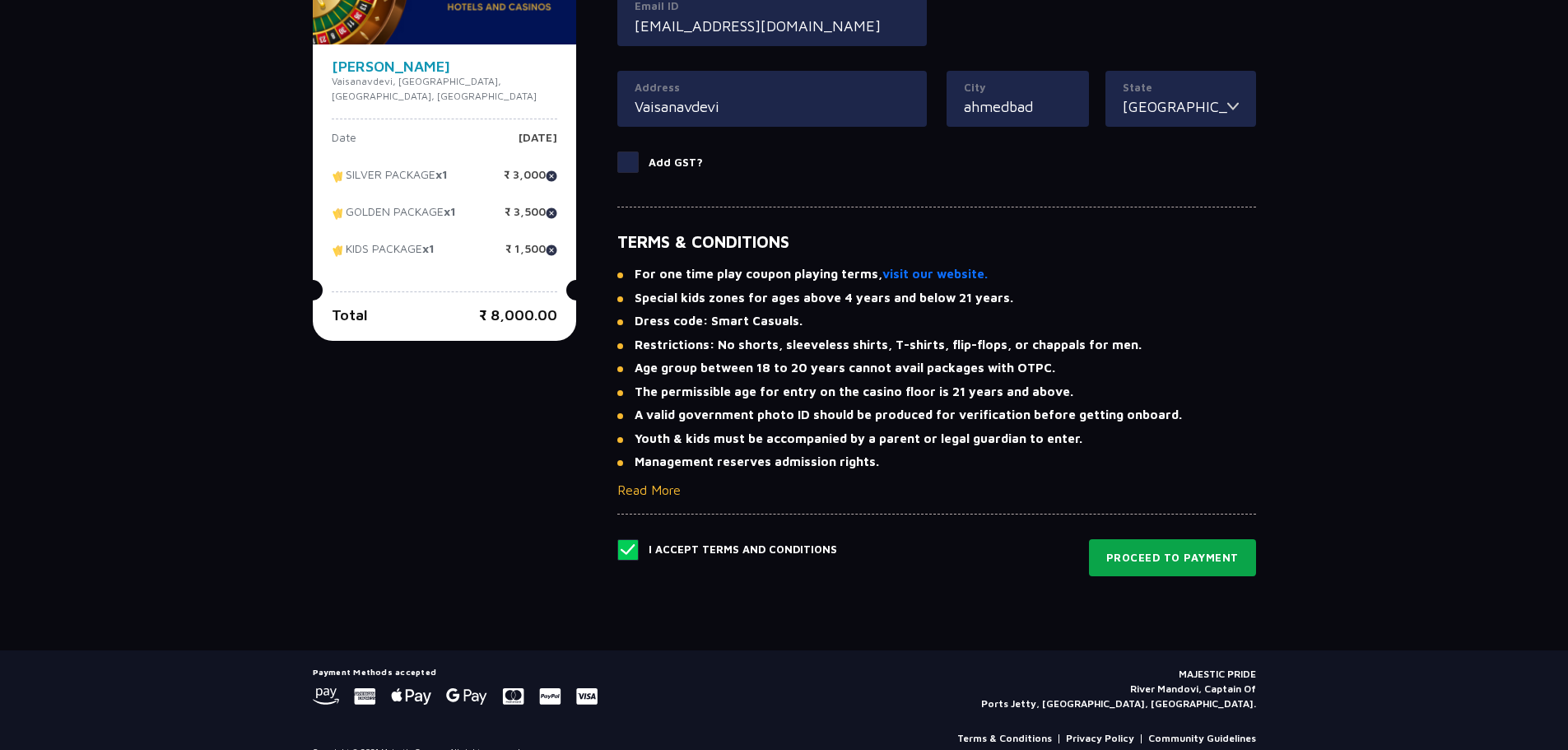
click at [1164, 555] on button "Proceed to Payment" at bounding box center [1172, 558] width 167 height 38
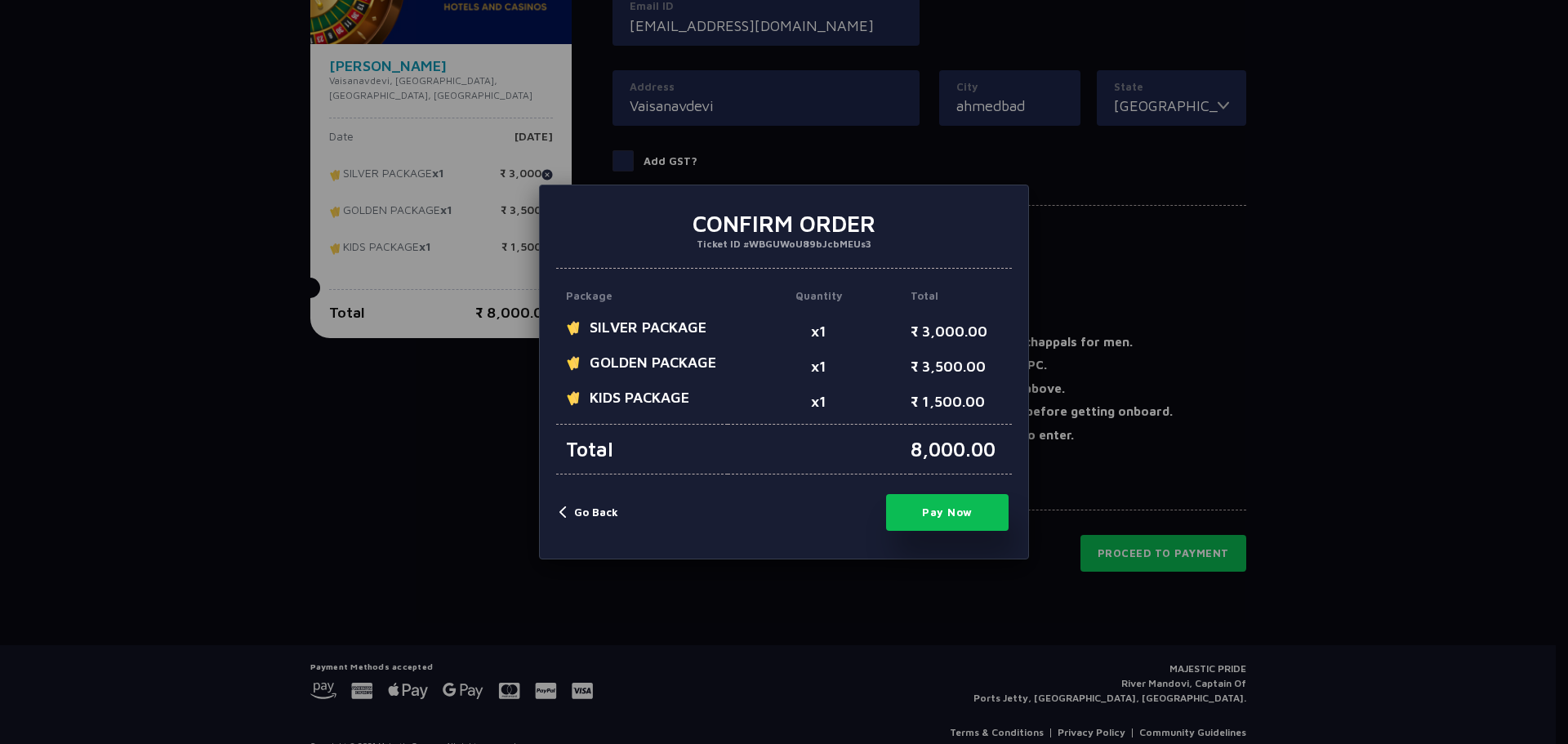
click at [942, 509] on button "Pay Now" at bounding box center [947, 512] width 122 height 37
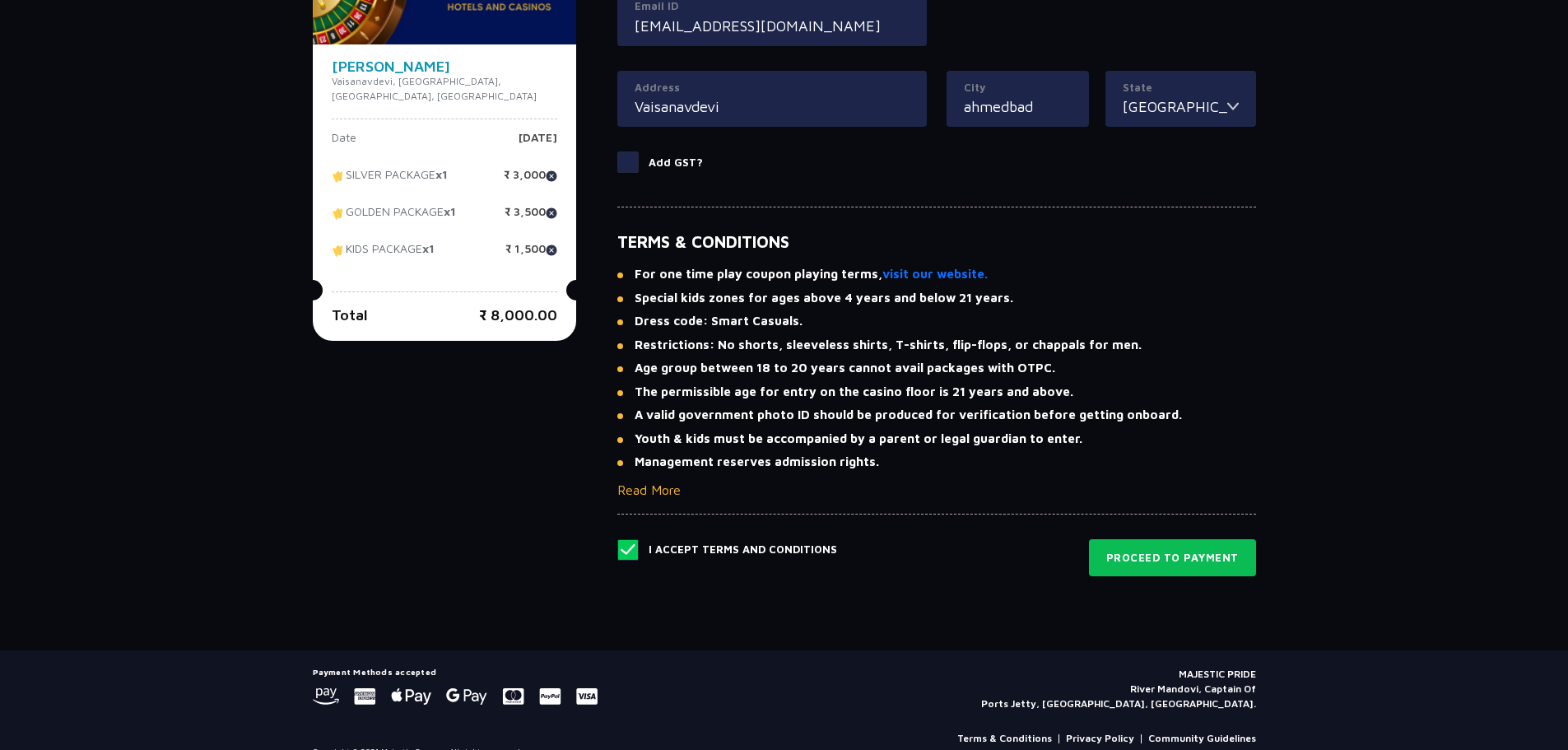
click at [617, 553] on span at bounding box center [628, 550] width 21 height 21
click at [0, 0] on input "checkbox" at bounding box center [0, 0] width 0 height 0
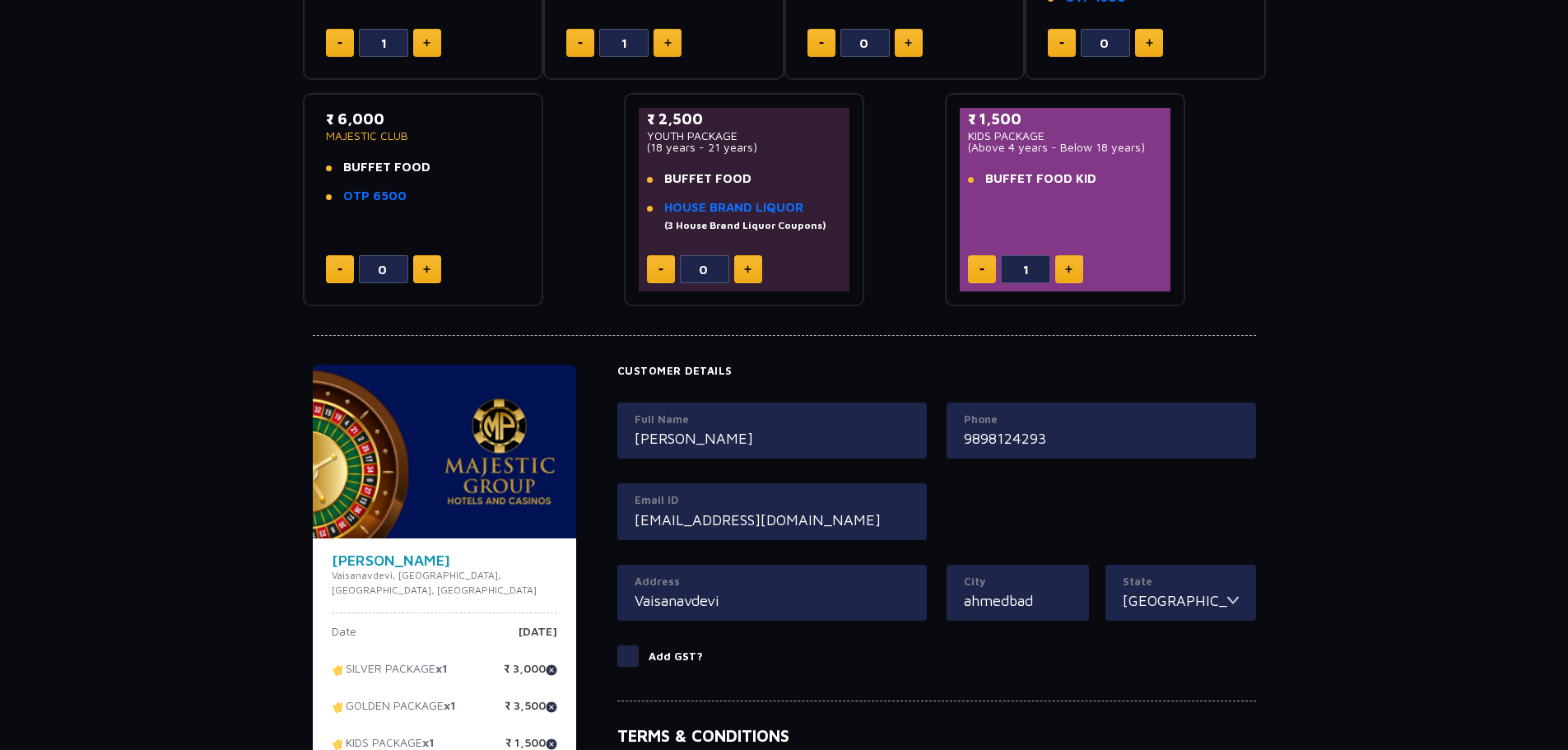
scroll to position [0, 0]
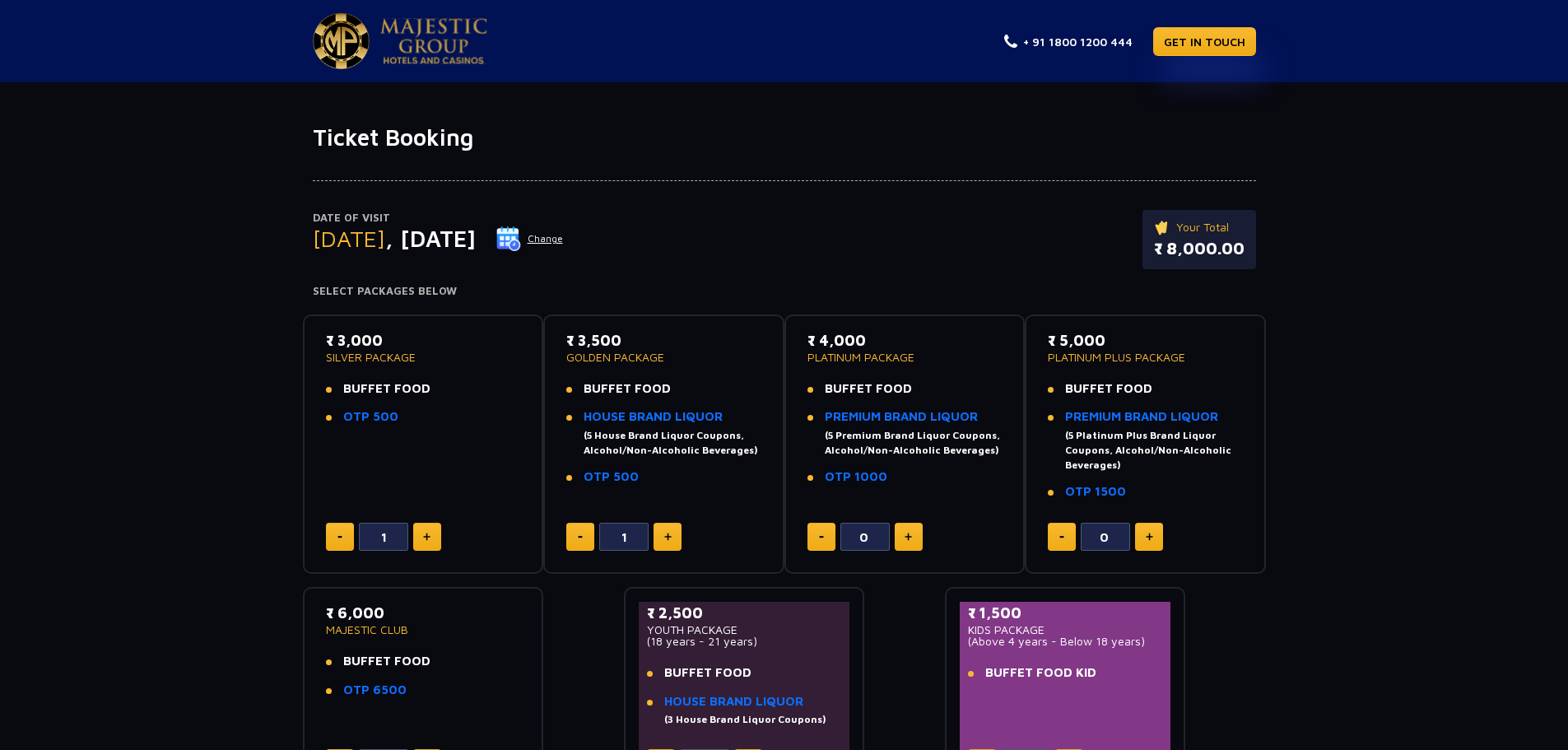
click at [414, 57] on img at bounding box center [434, 42] width 107 height 47
